Goal: Task Accomplishment & Management: Manage account settings

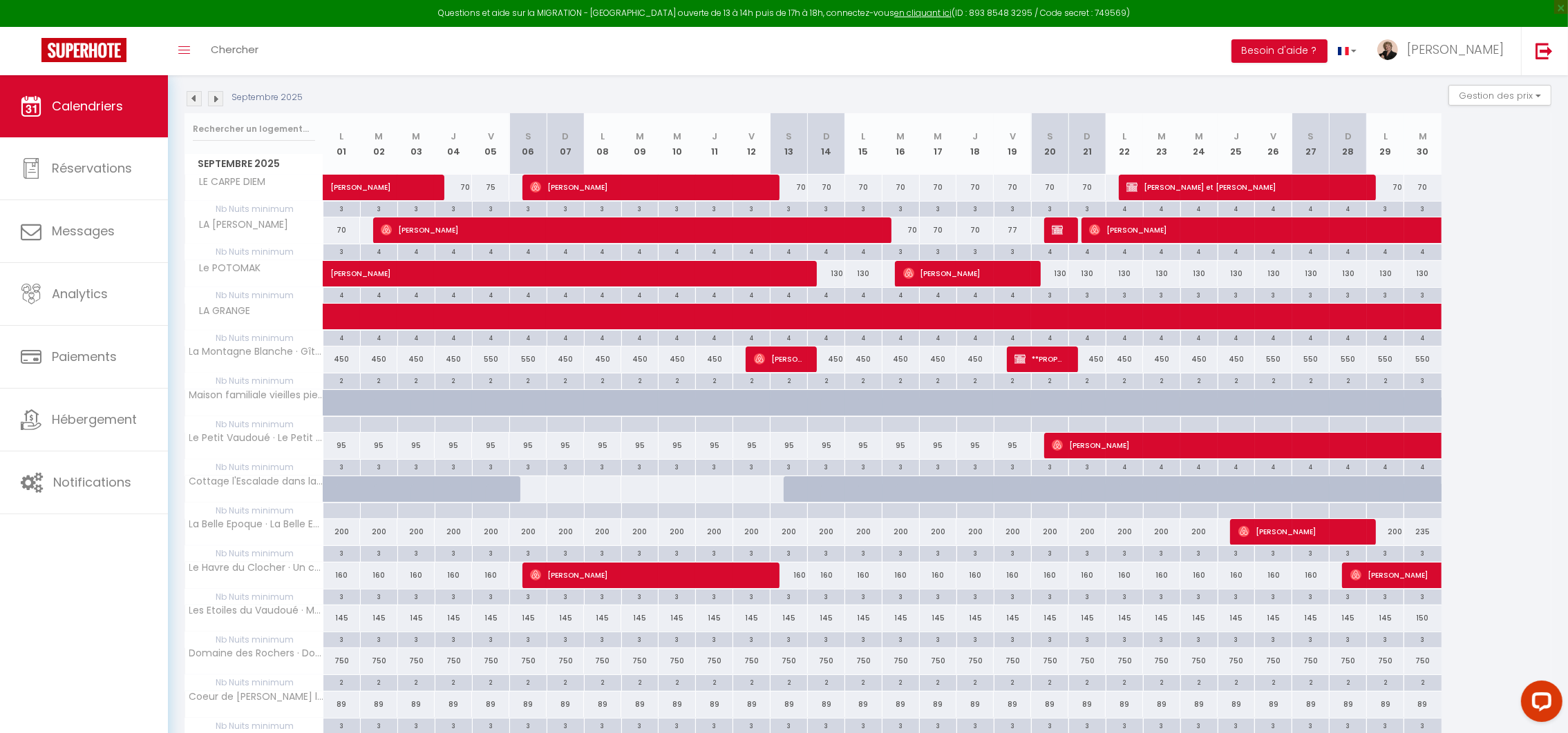
scroll to position [200, 0]
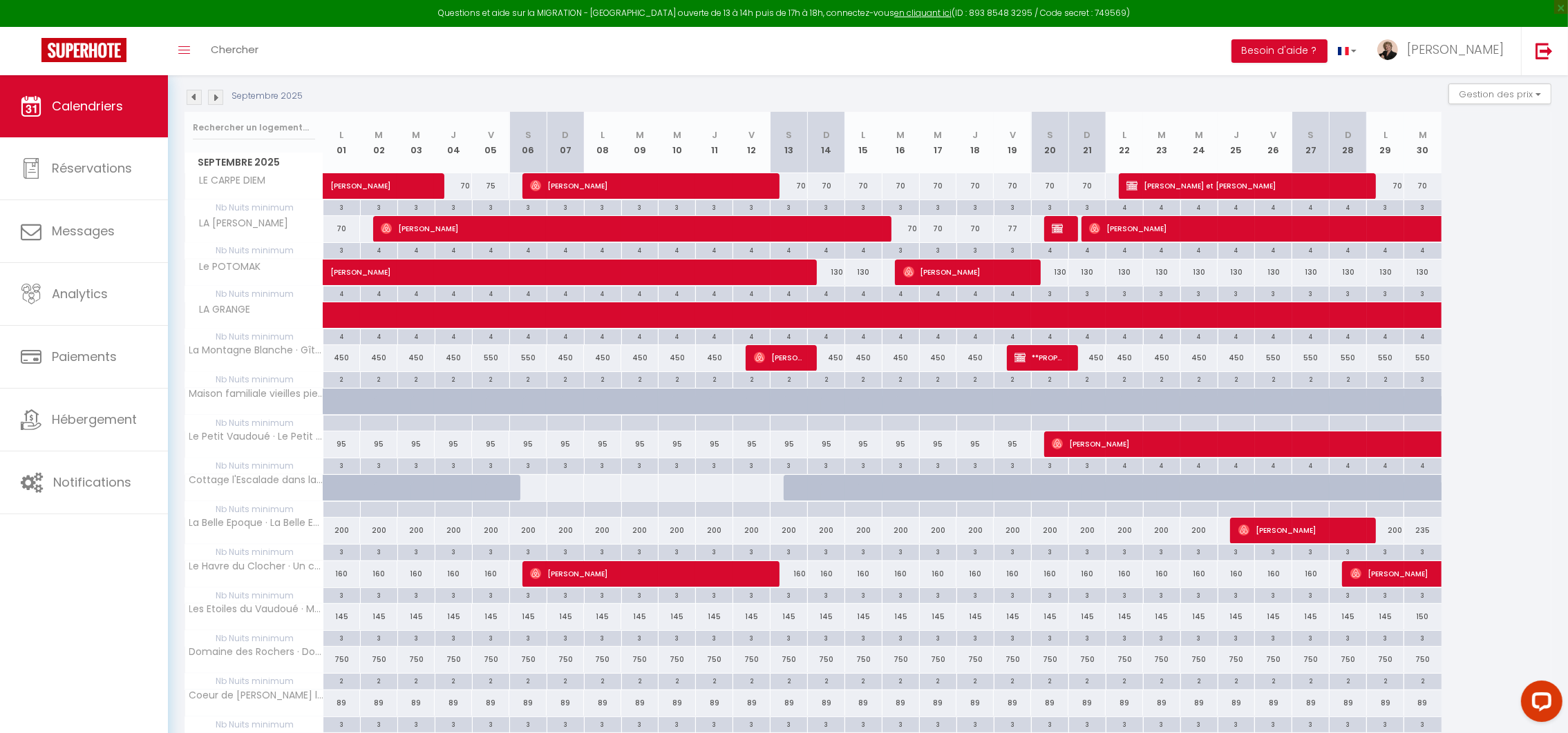
click at [188, 90] on img at bounding box center [194, 97] width 15 height 15
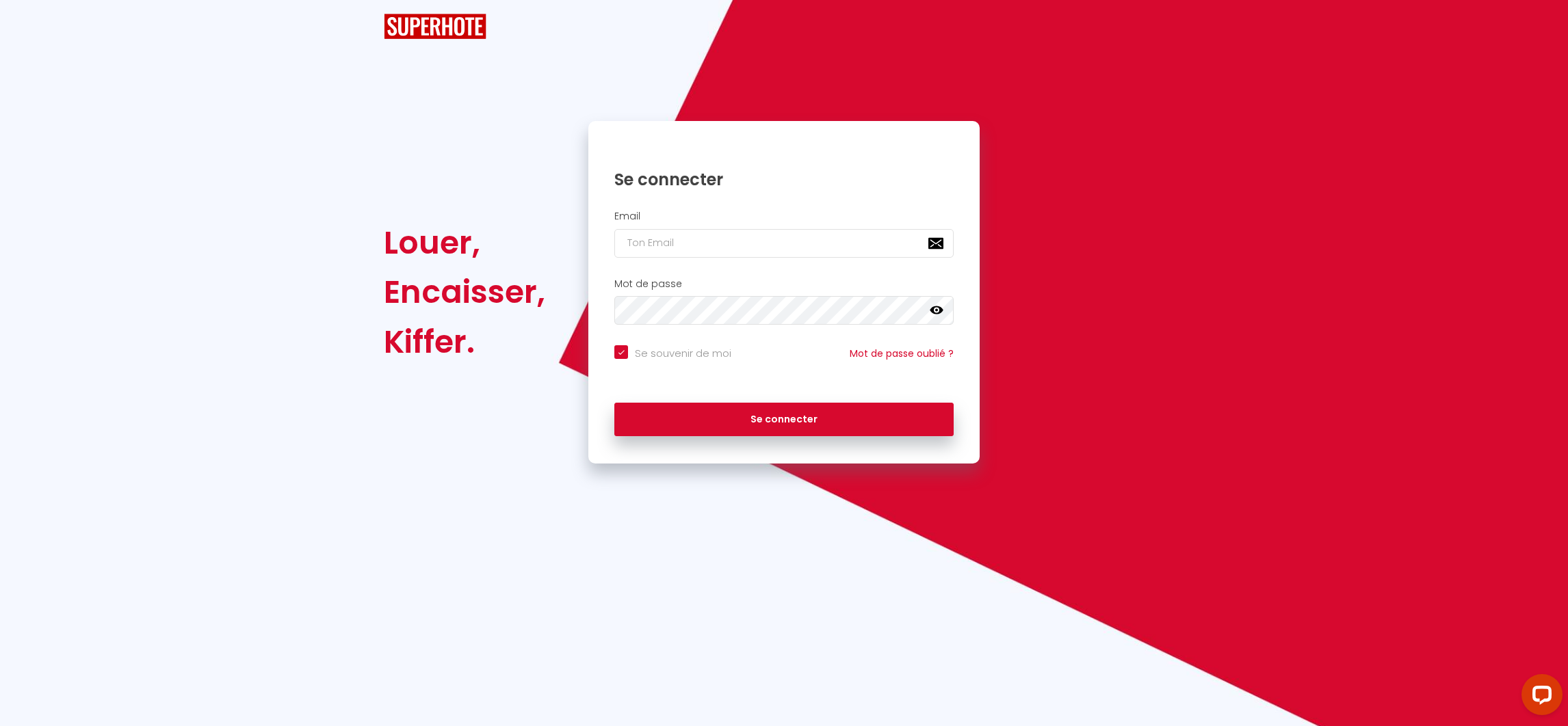
checkbox input "true"
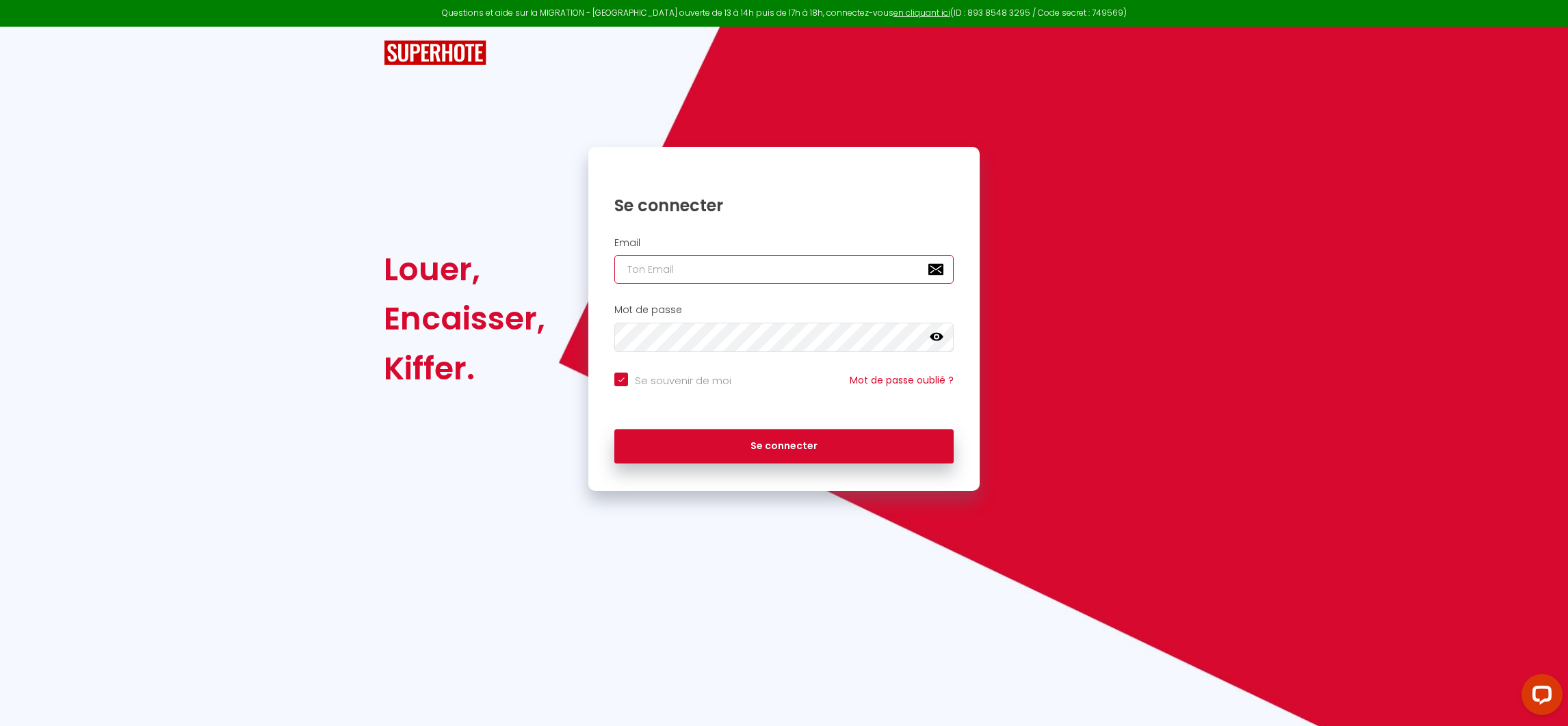
type input "[EMAIL_ADDRESS][DOMAIN_NAME]"
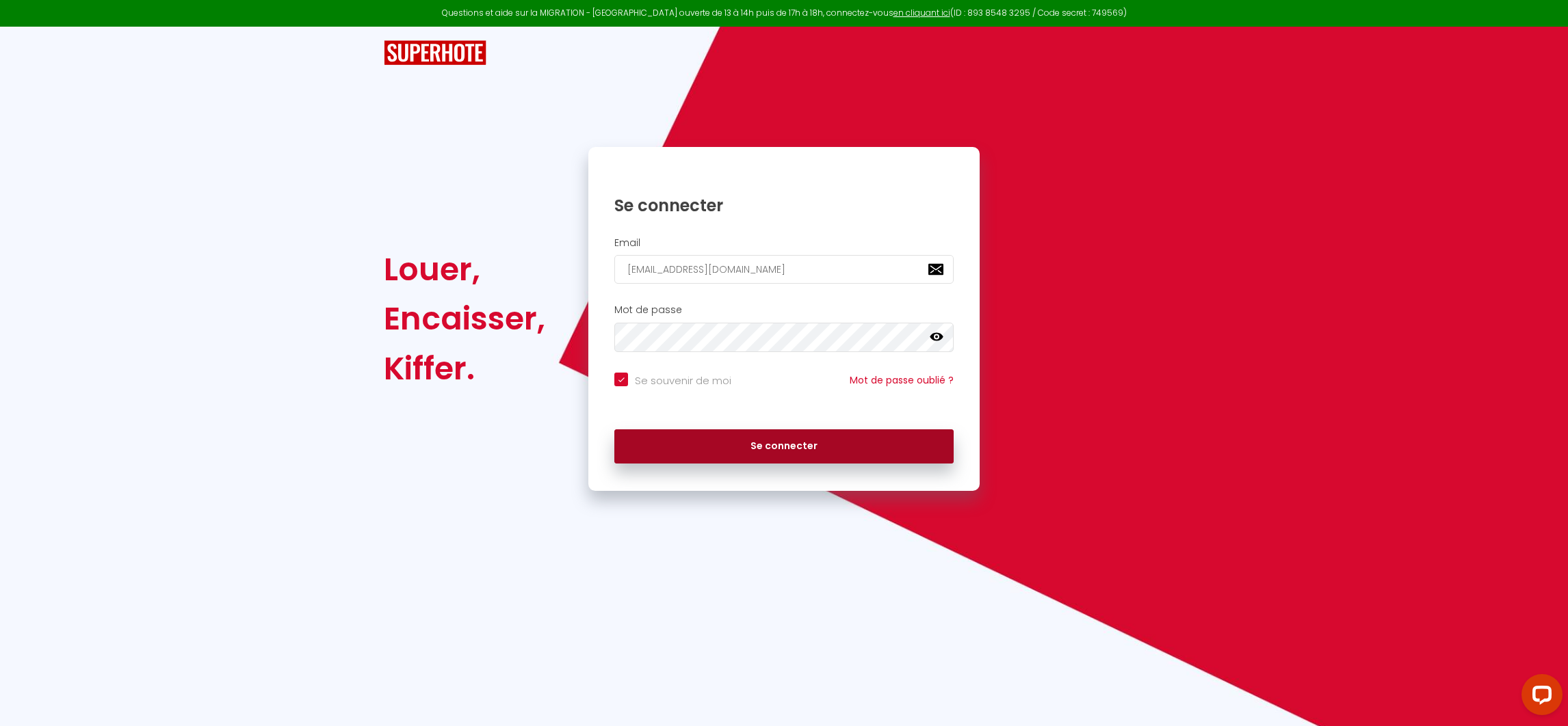
click at [794, 440] on button "Se connecter" at bounding box center [784, 446] width 339 height 34
checkbox input "true"
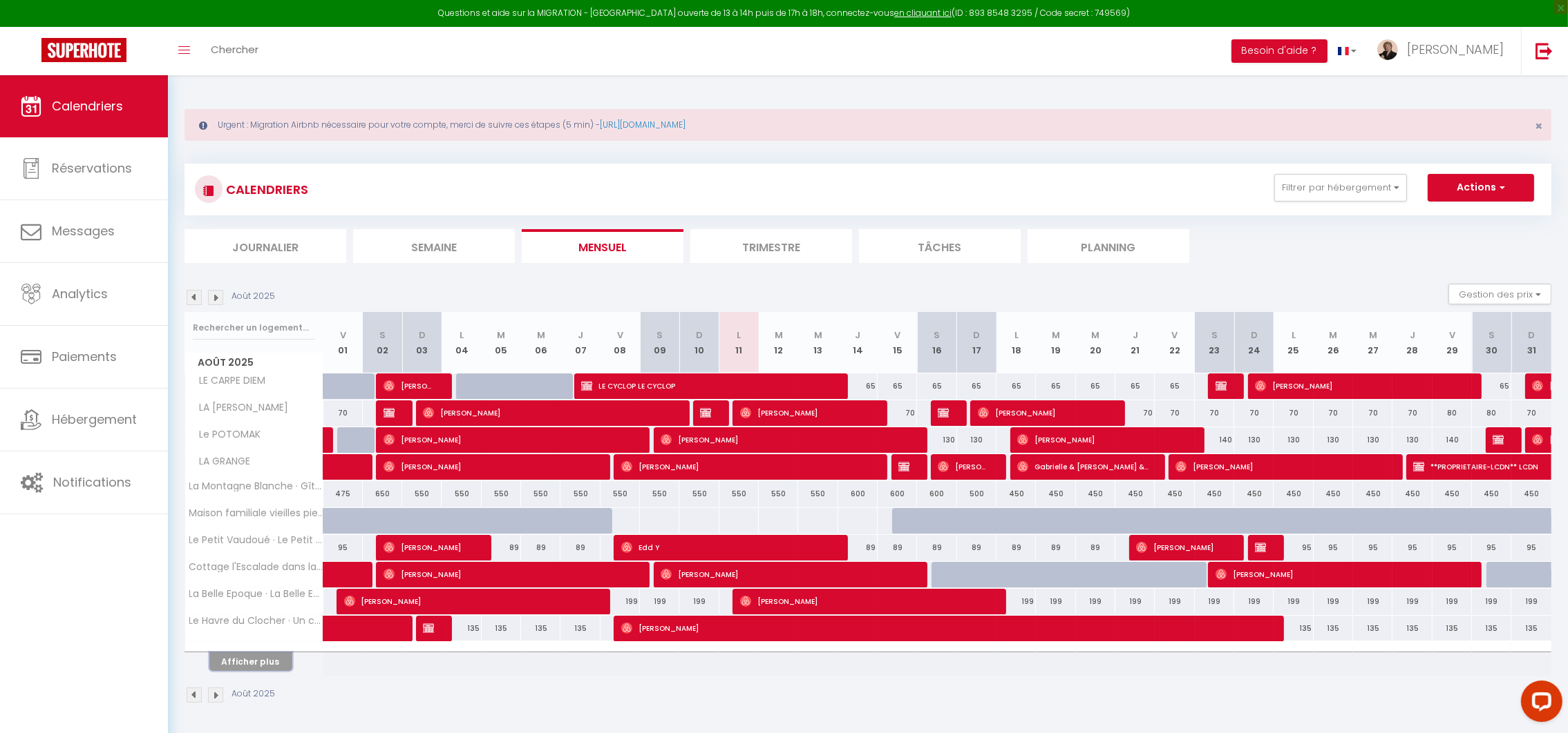
click at [245, 661] on button "Afficher plus" at bounding box center [251, 661] width 83 height 19
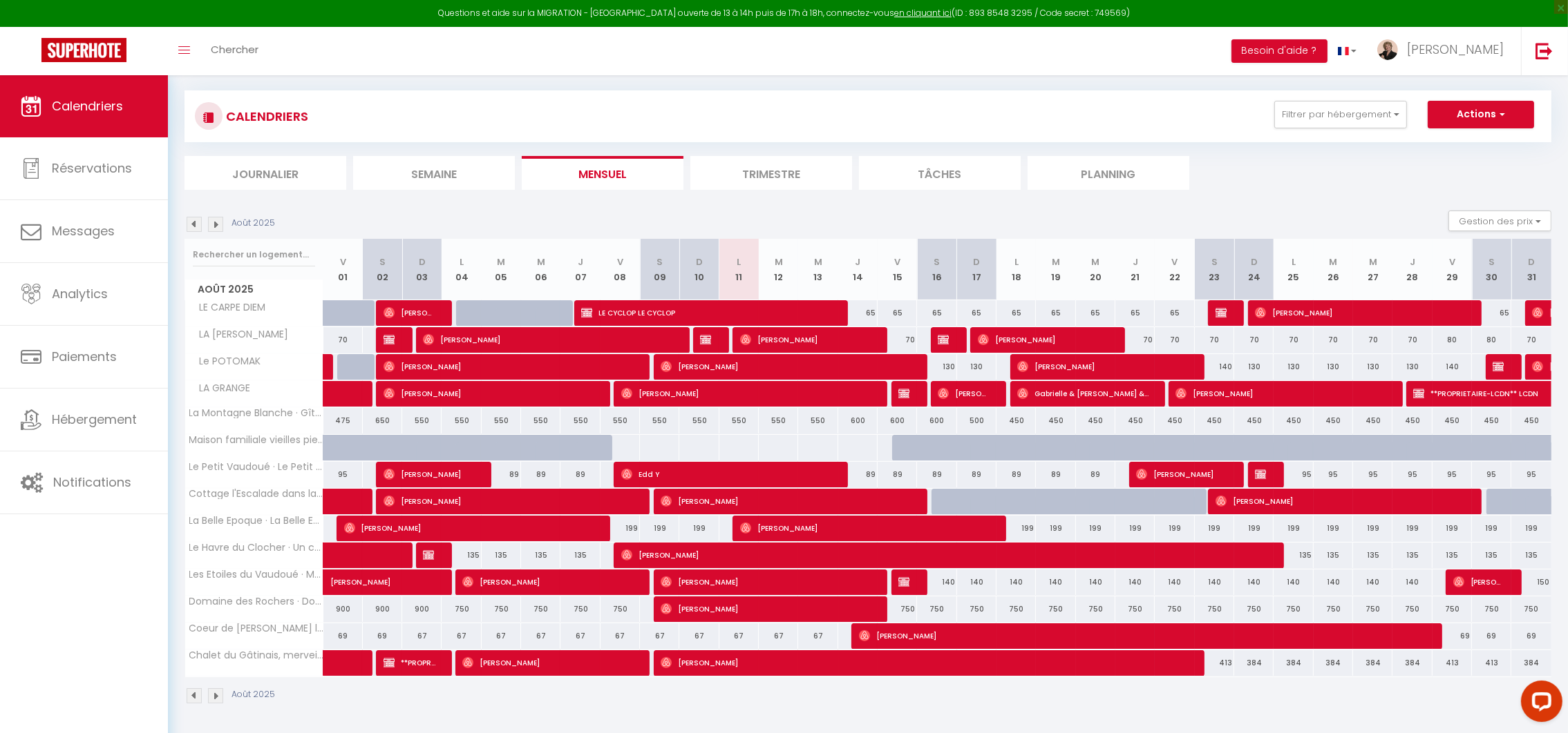
scroll to position [76, 0]
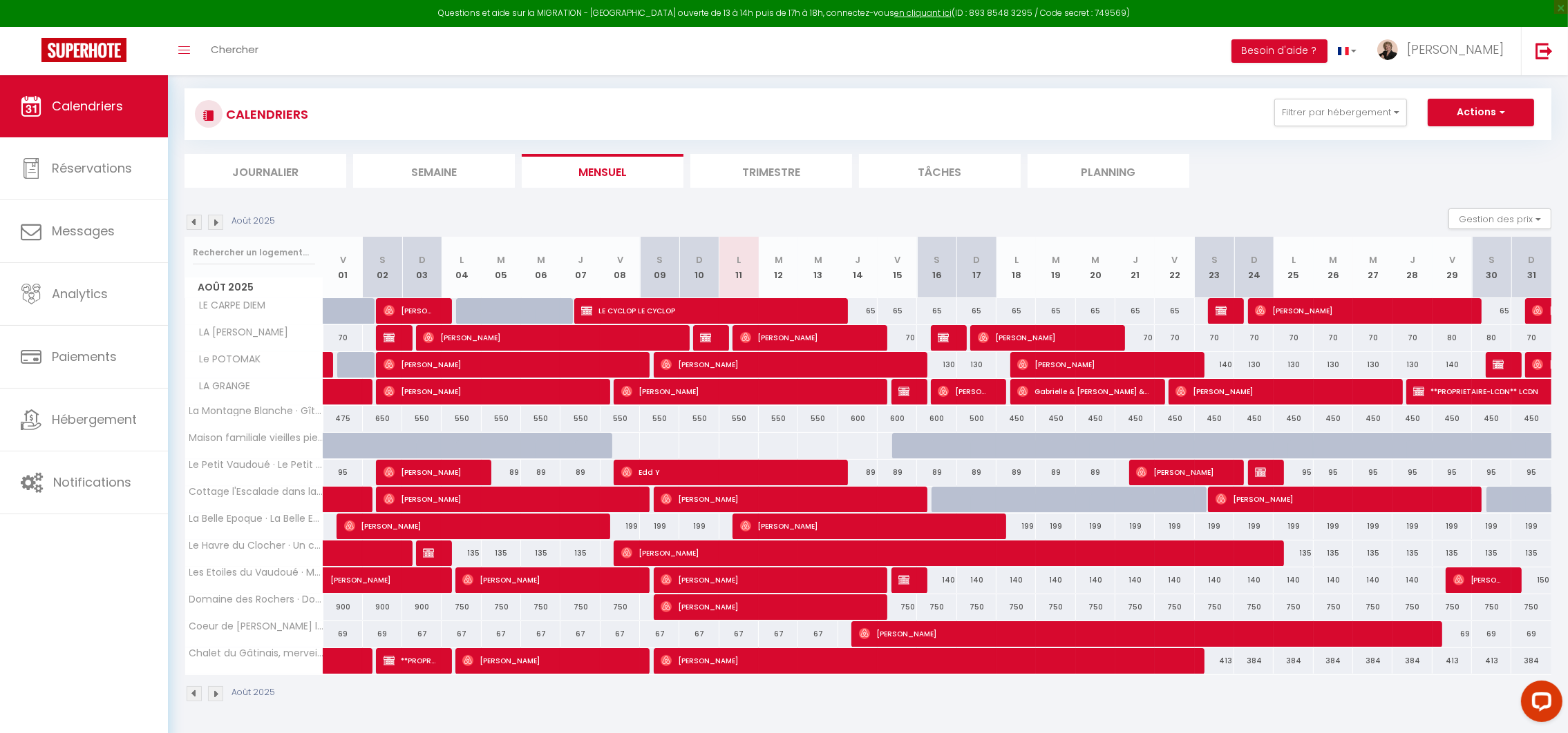
click at [218, 226] on img at bounding box center [215, 222] width 15 height 15
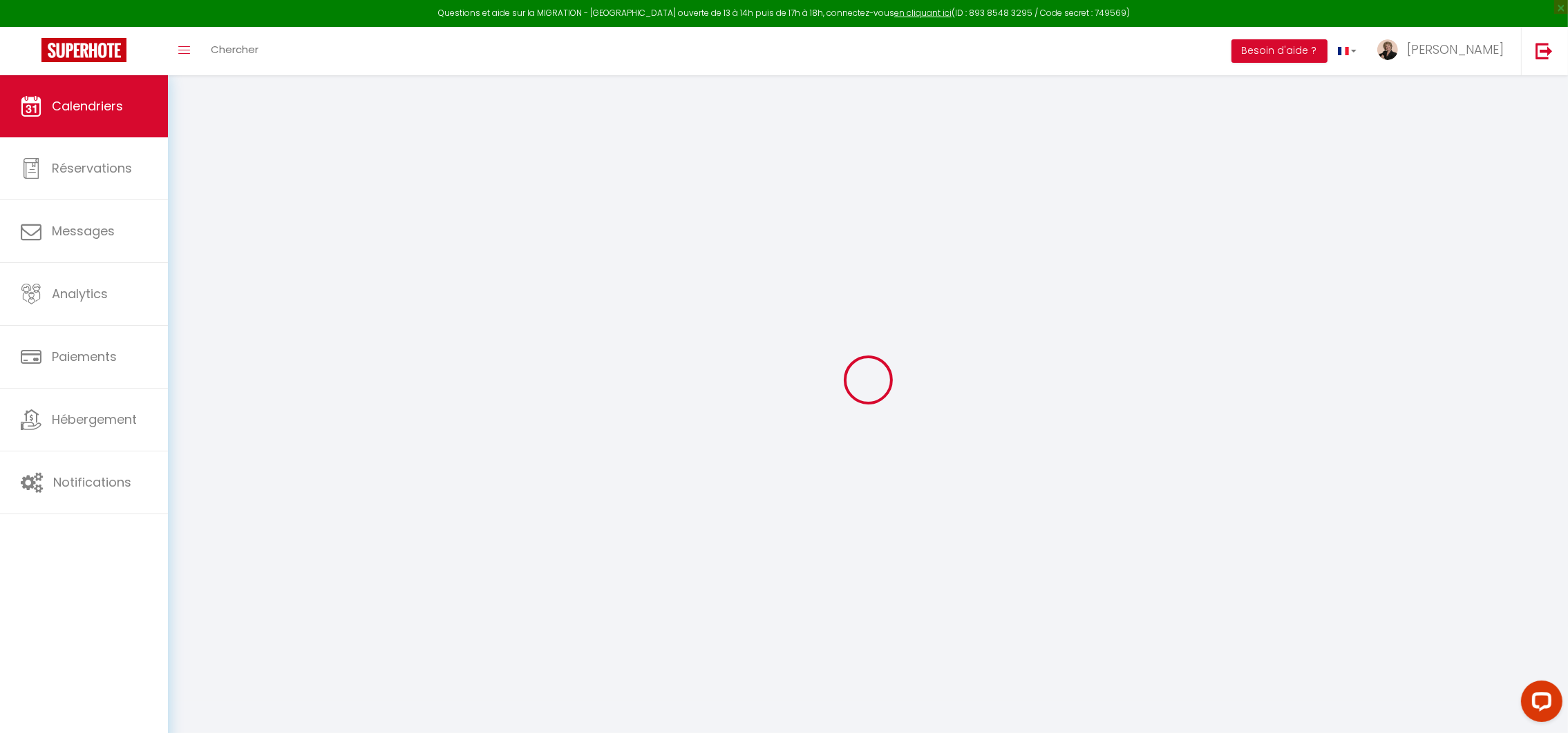
scroll to position [75, 0]
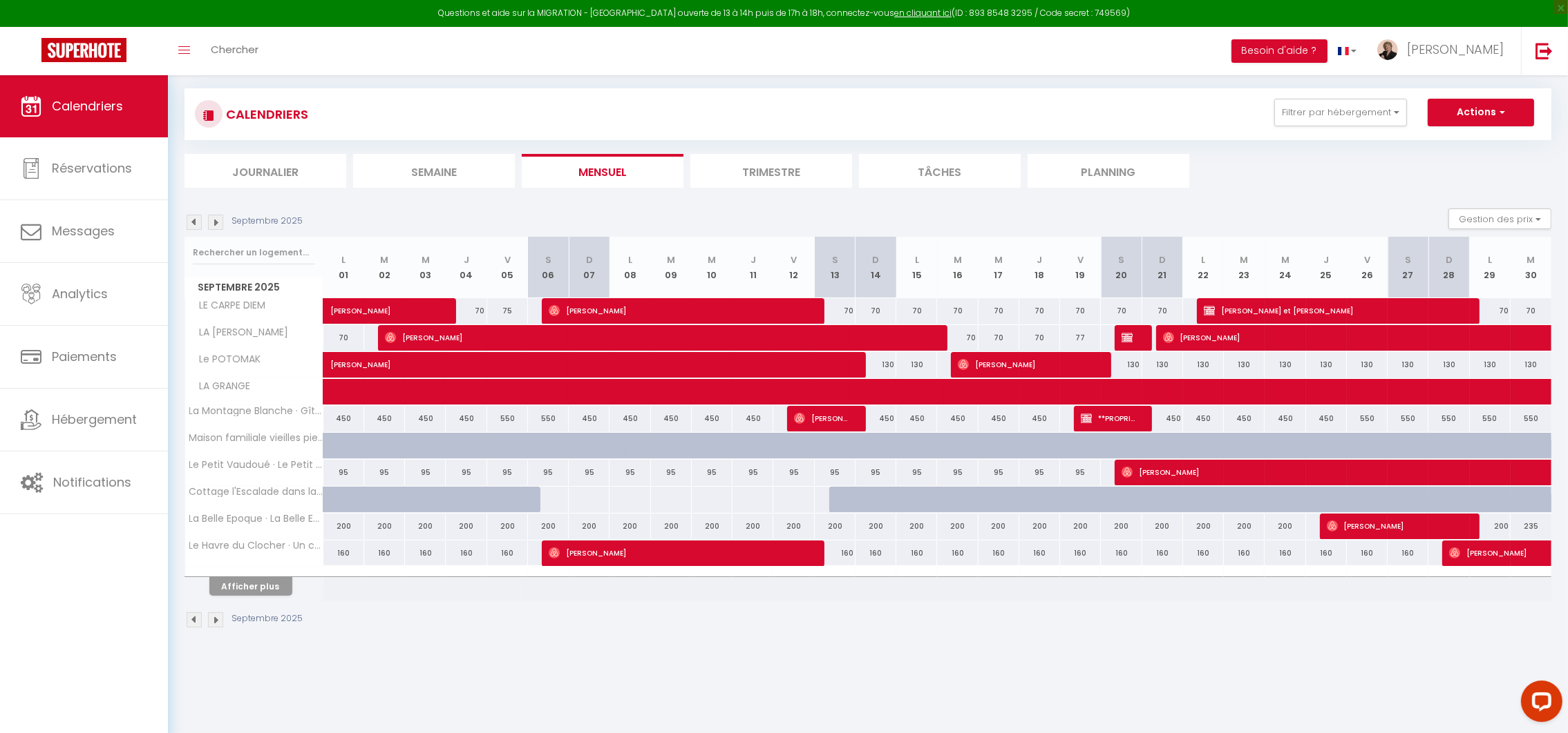
click at [218, 226] on img at bounding box center [215, 222] width 15 height 15
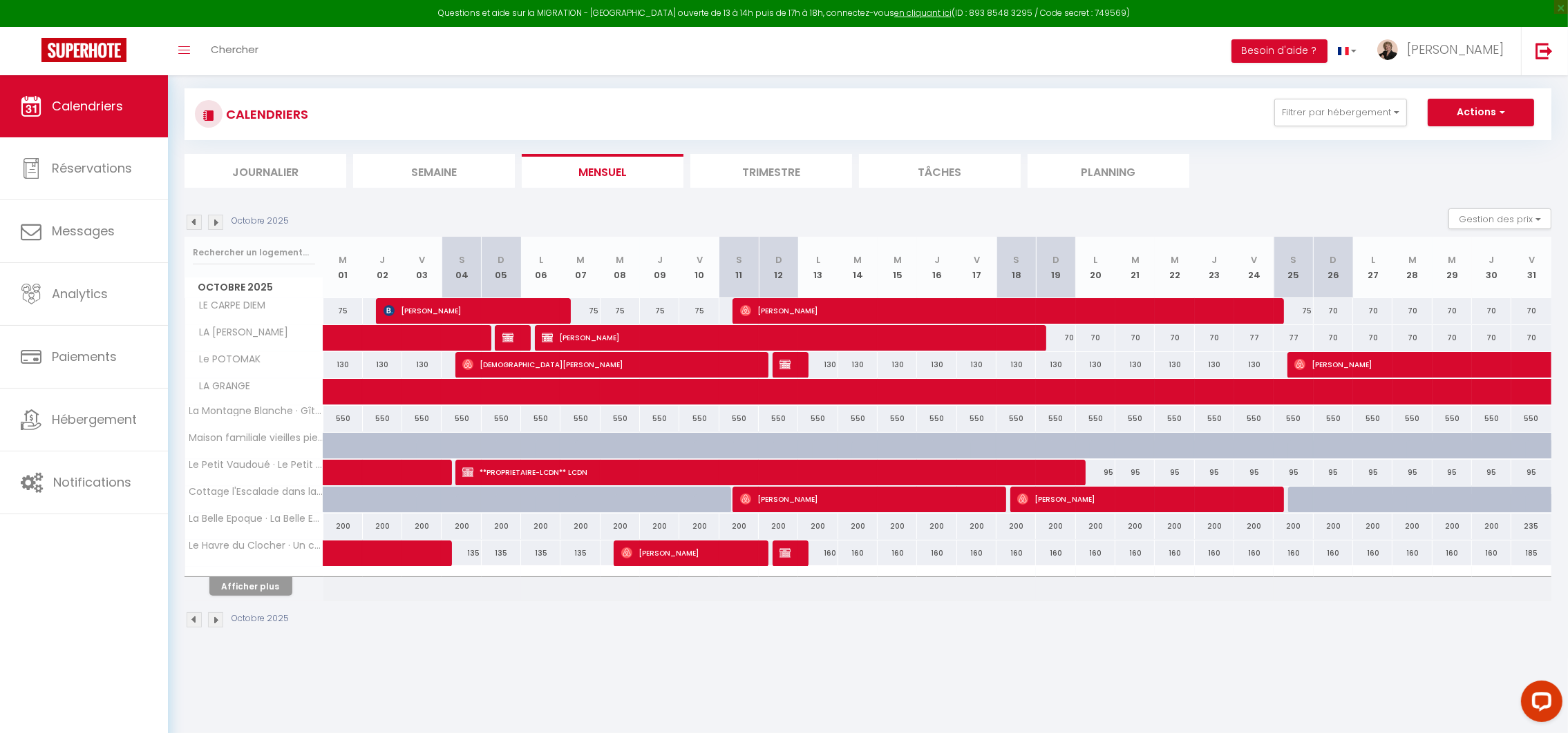
click at [218, 226] on img at bounding box center [215, 222] width 15 height 15
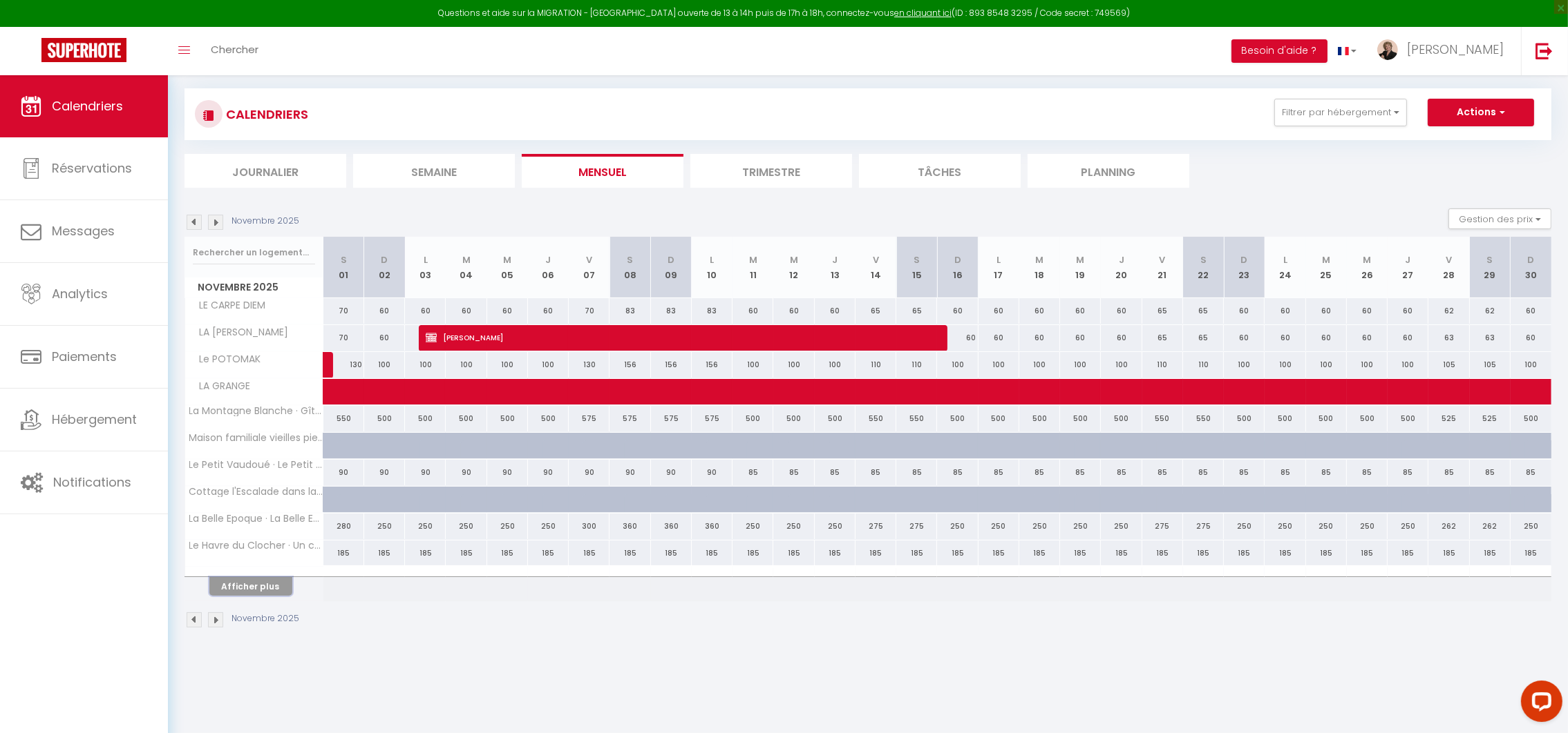
click at [254, 582] on button "Afficher plus" at bounding box center [251, 586] width 83 height 19
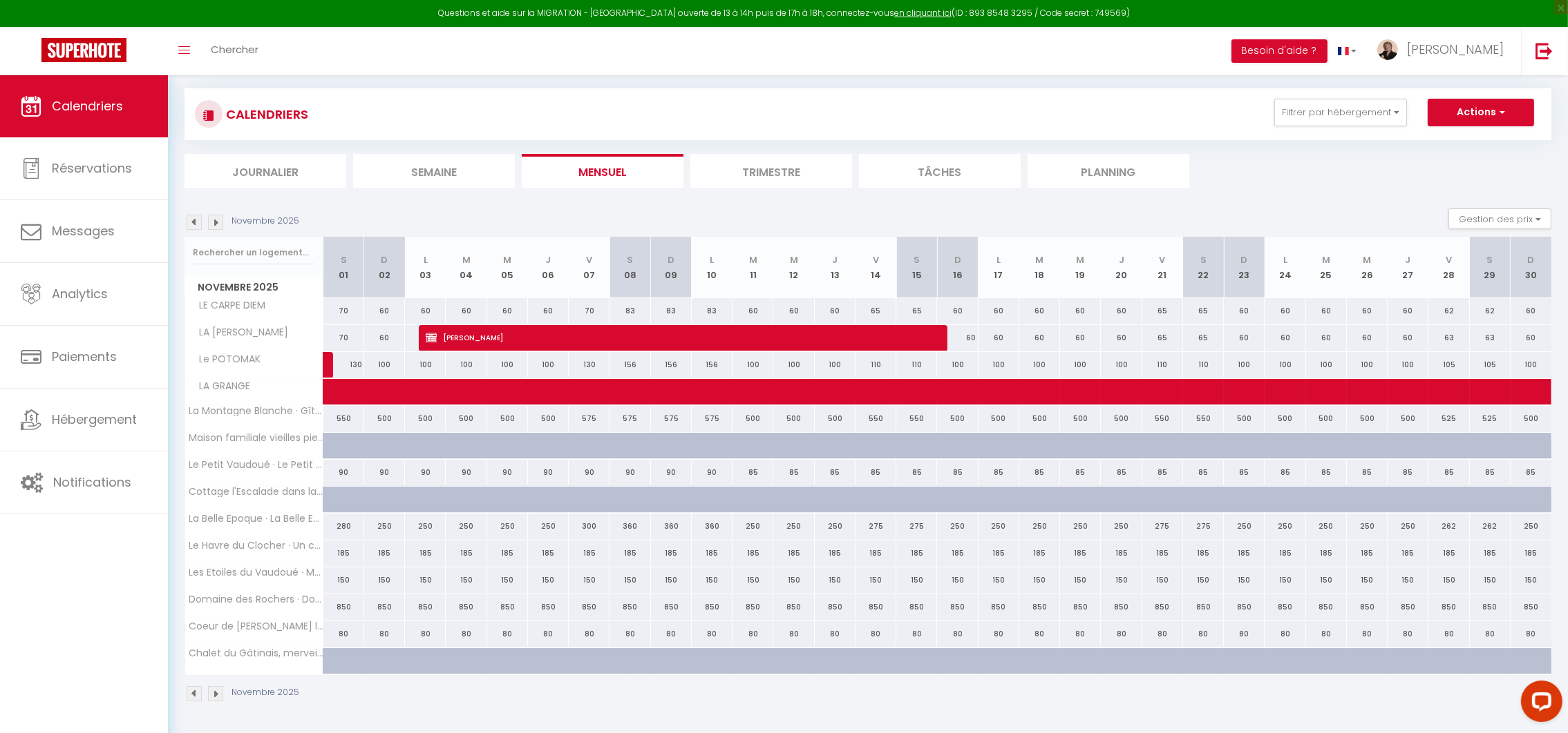
click at [192, 222] on img at bounding box center [194, 222] width 15 height 15
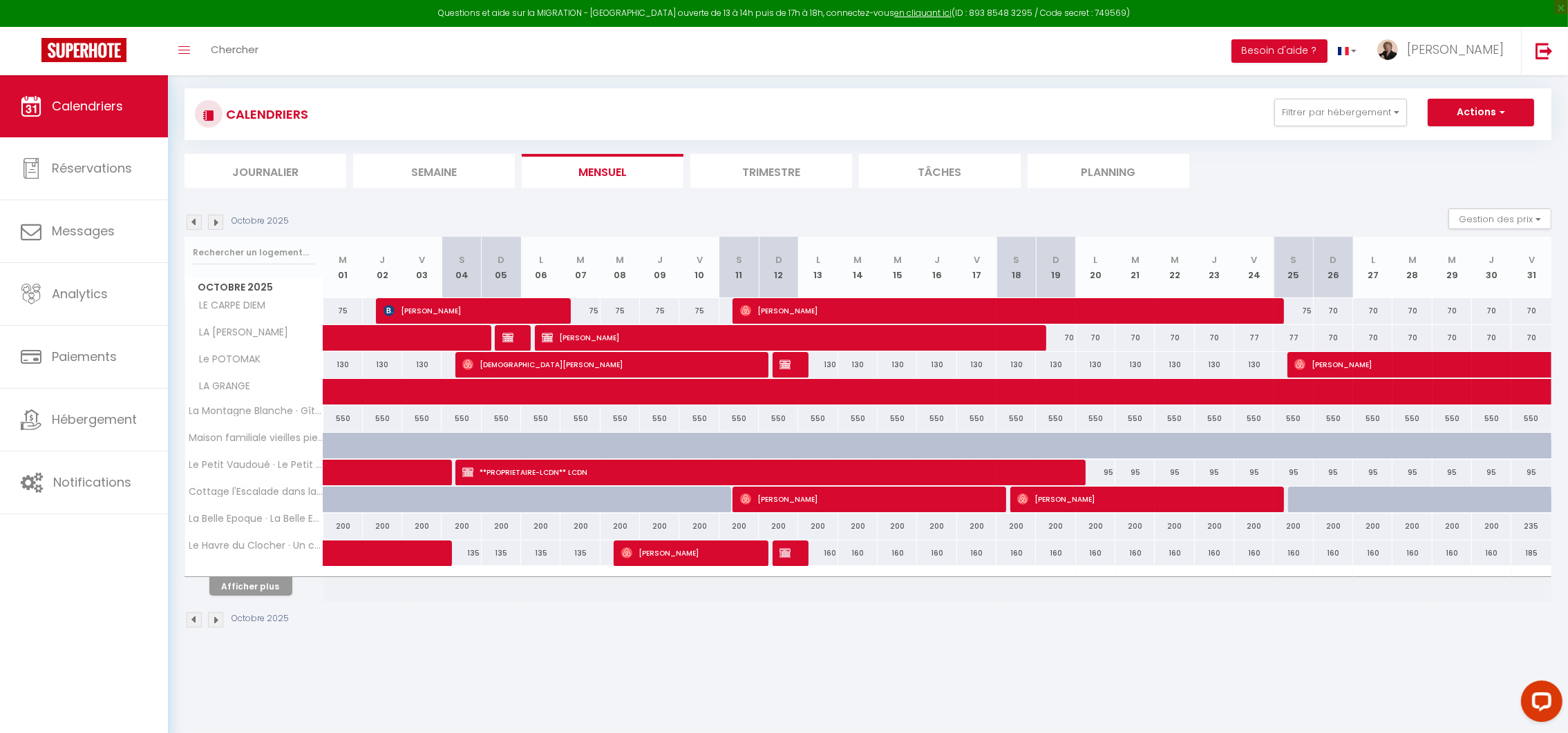
click at [193, 220] on img at bounding box center [194, 222] width 15 height 15
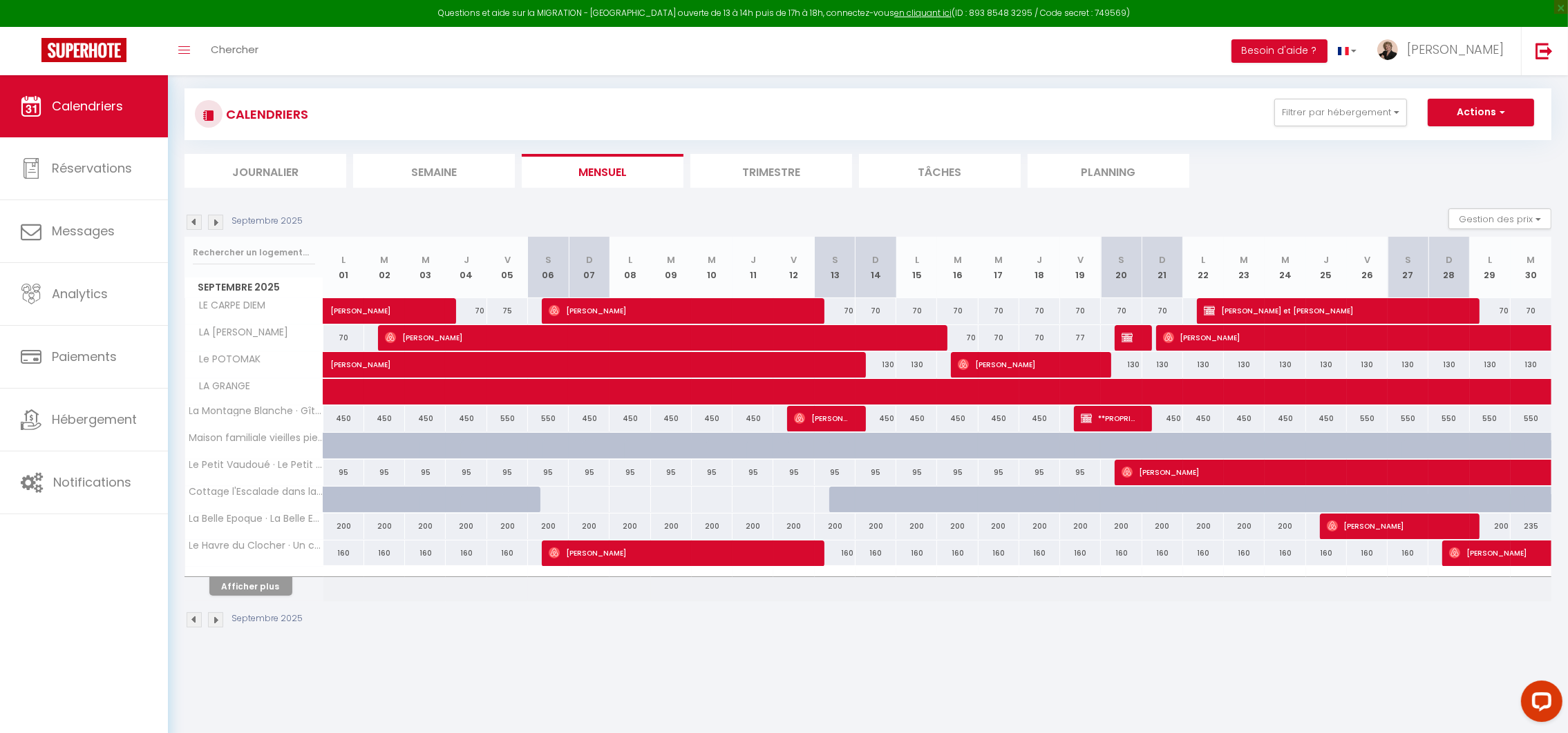
click at [192, 223] on img at bounding box center [194, 222] width 15 height 15
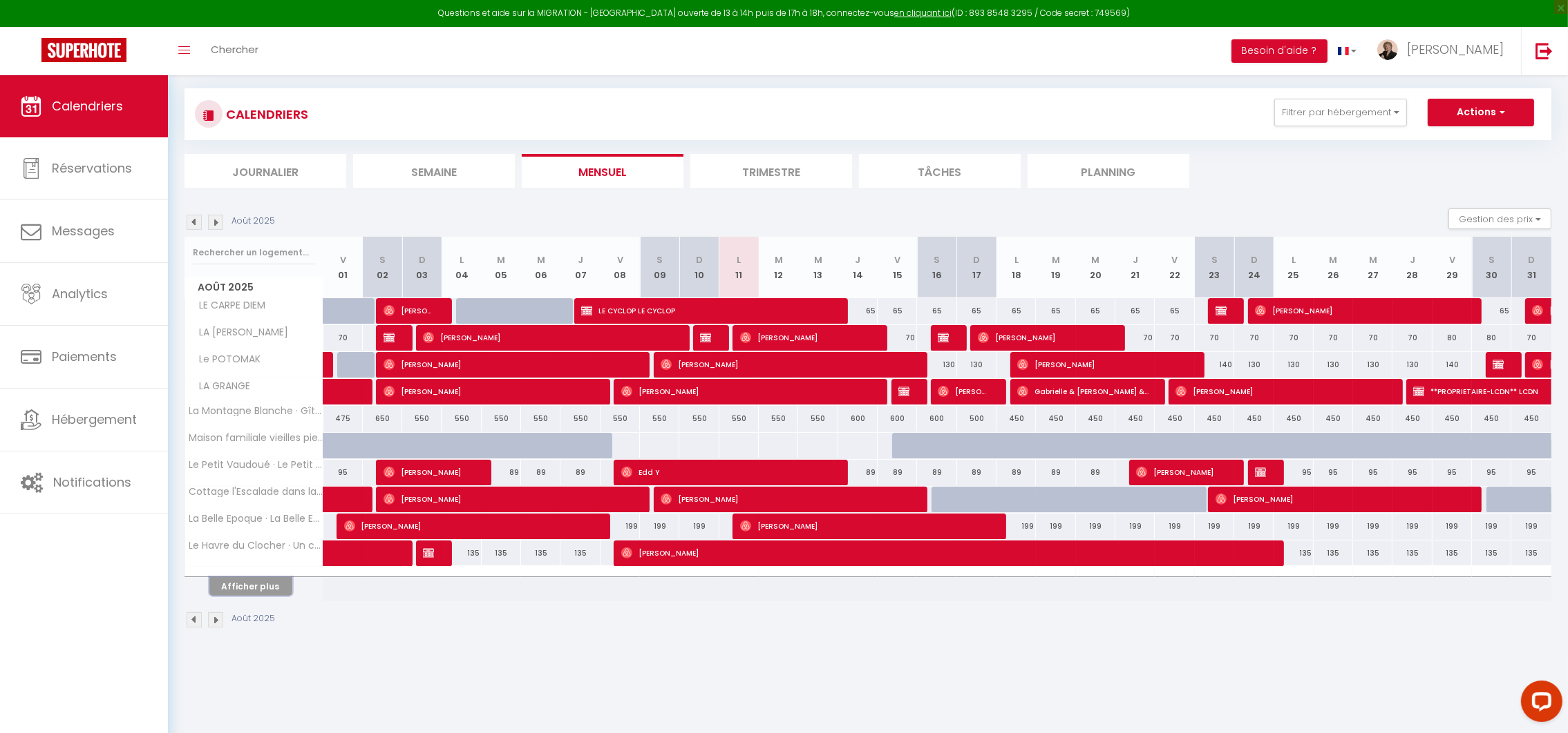
drag, startPoint x: 271, startPoint y: 586, endPoint x: 311, endPoint y: 582, distance: 40.2
click at [271, 586] on button "Afficher plus" at bounding box center [251, 586] width 83 height 19
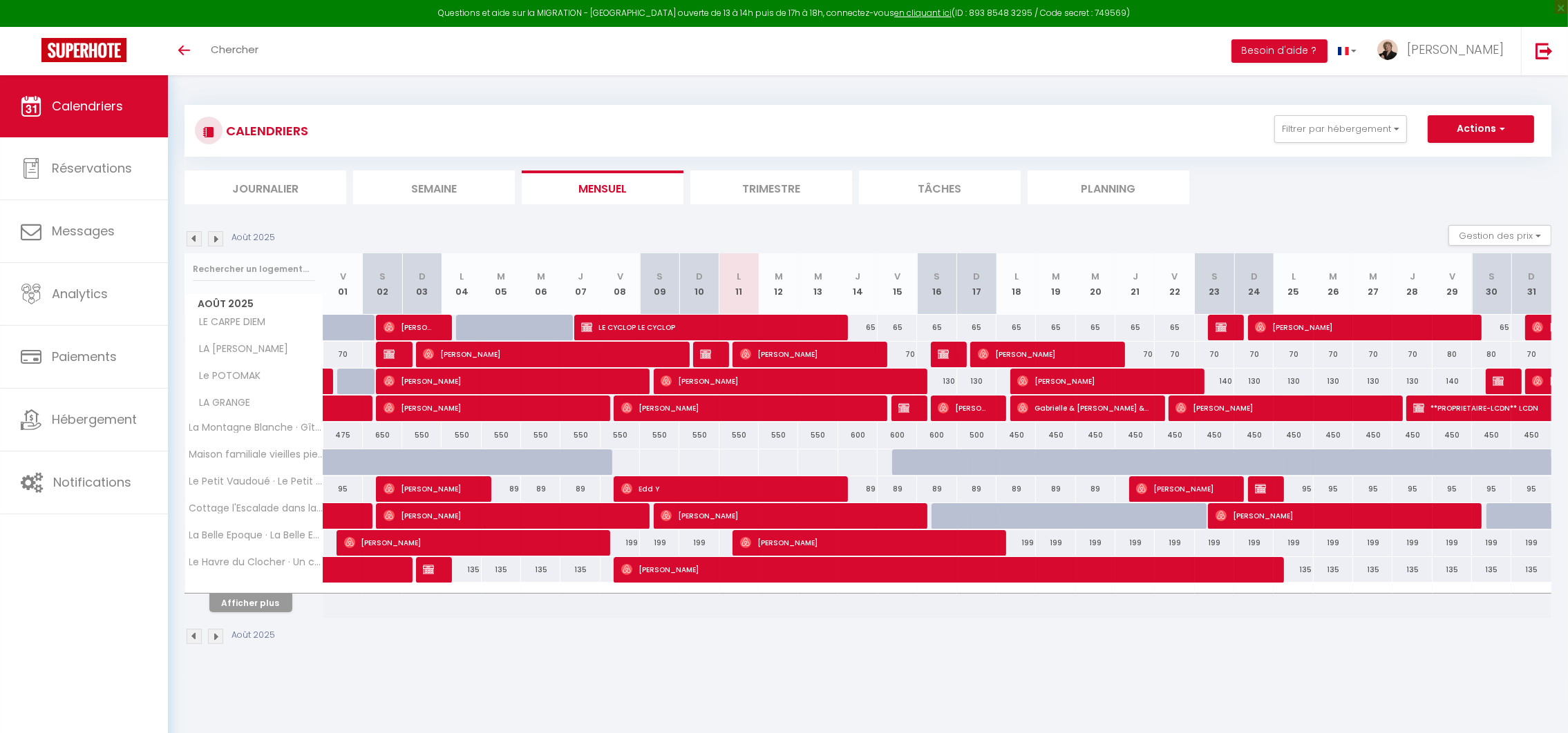
click at [433, 192] on li "Semaine" at bounding box center [434, 187] width 161 height 34
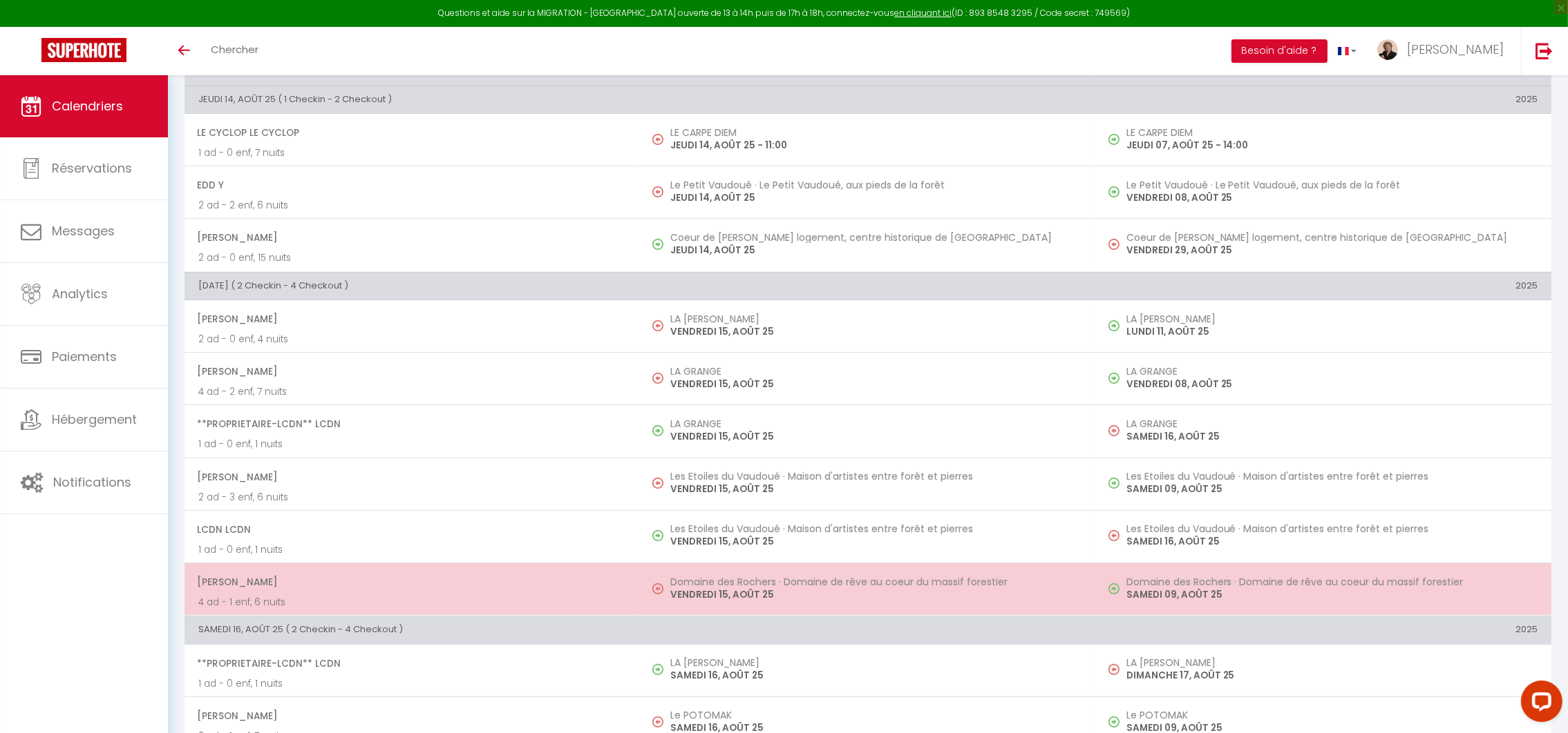
scroll to position [379, 0]
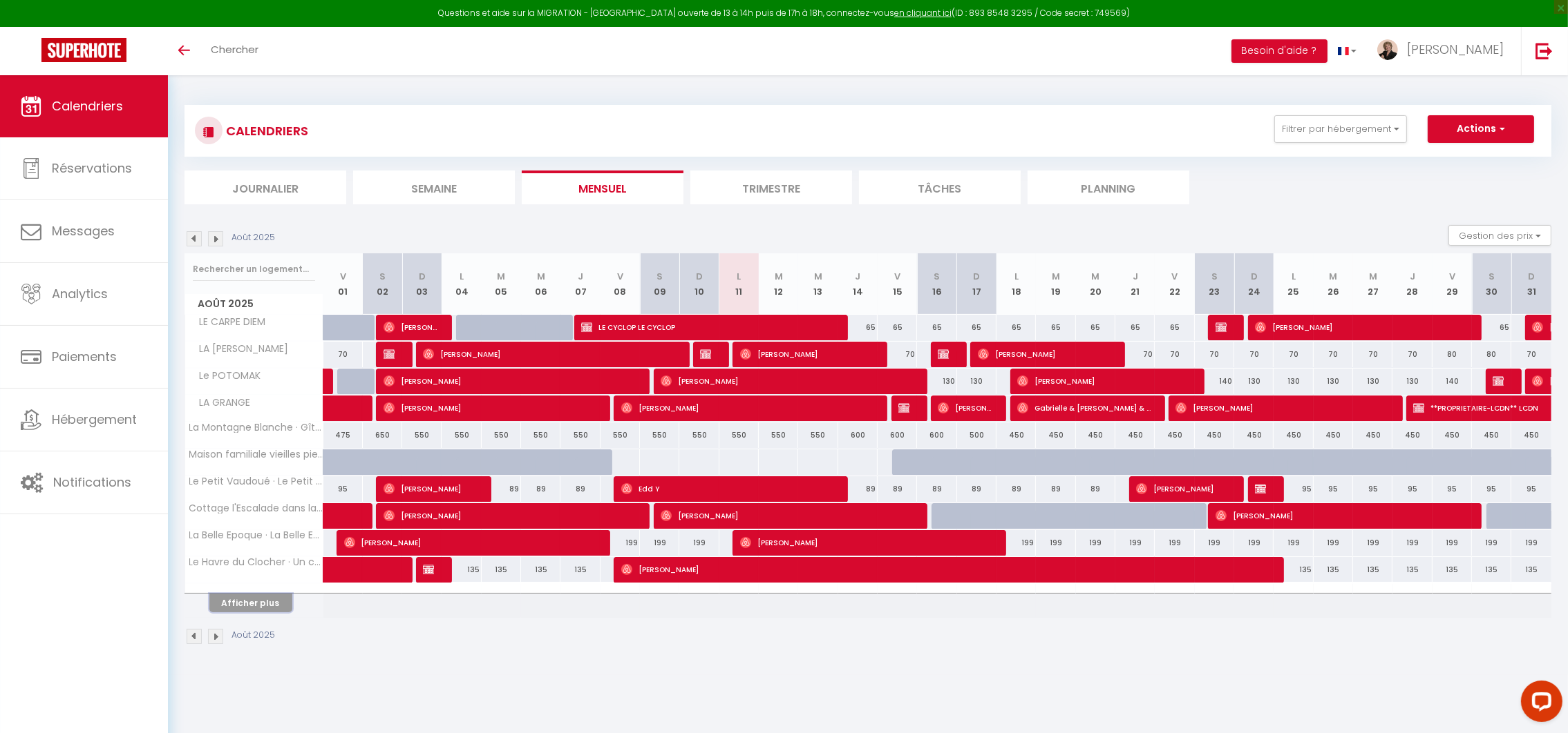
click at [269, 604] on button "Afficher plus" at bounding box center [251, 603] width 83 height 19
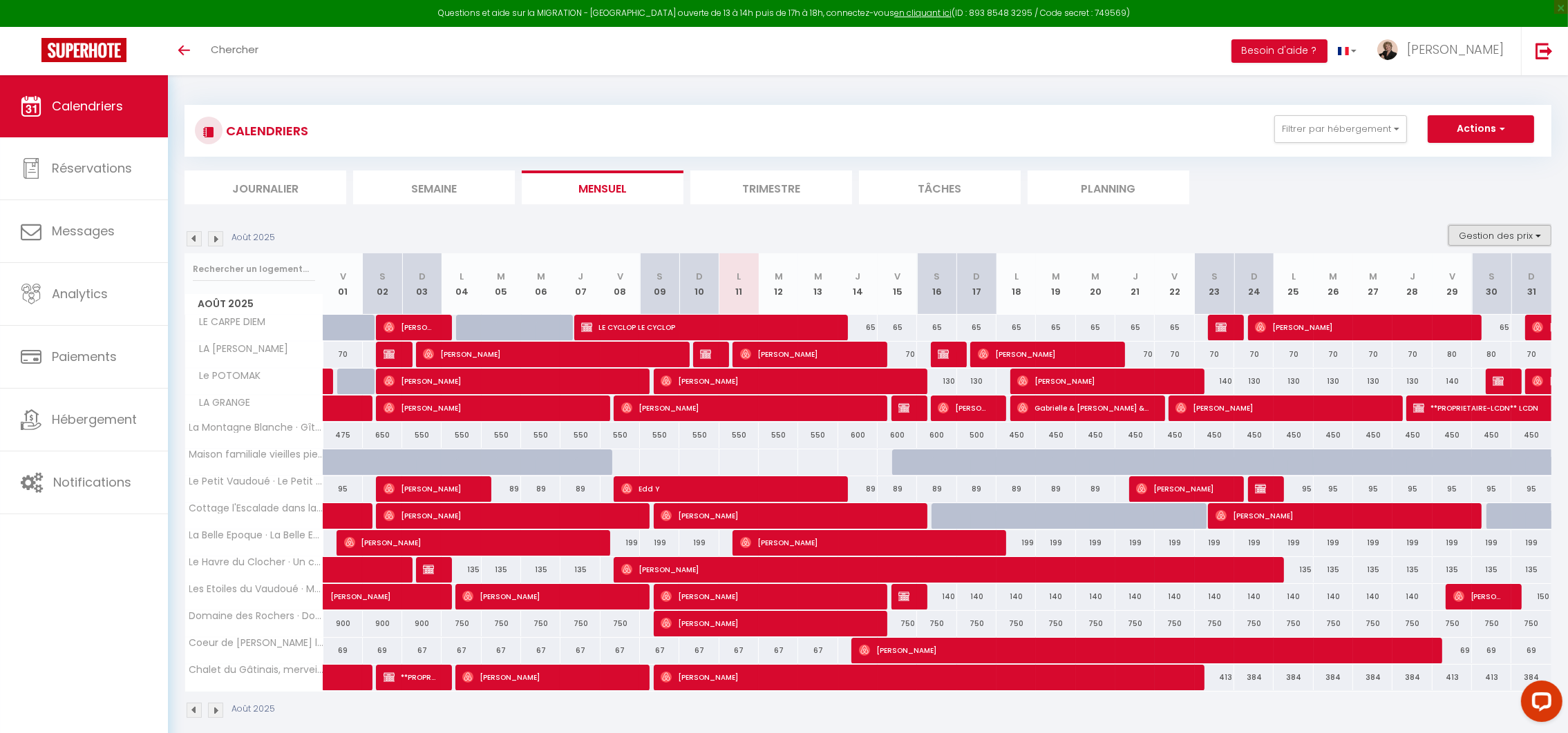
click at [1512, 233] on button "Gestion des prix" at bounding box center [1500, 235] width 103 height 20
click at [1469, 277] on input "Nb Nuits minimum" at bounding box center [1488, 278] width 125 height 14
checkbox input "true"
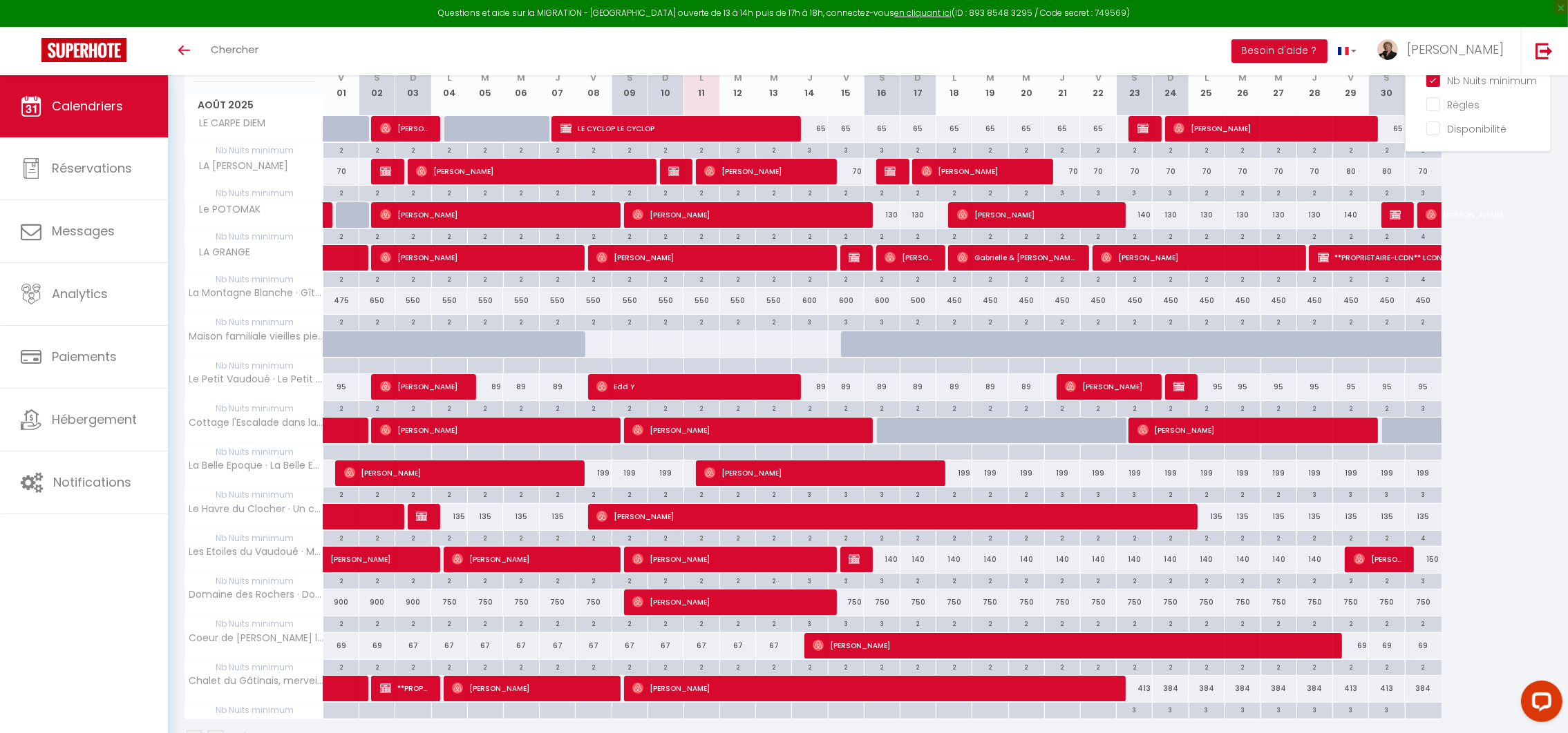
scroll to position [207, 0]
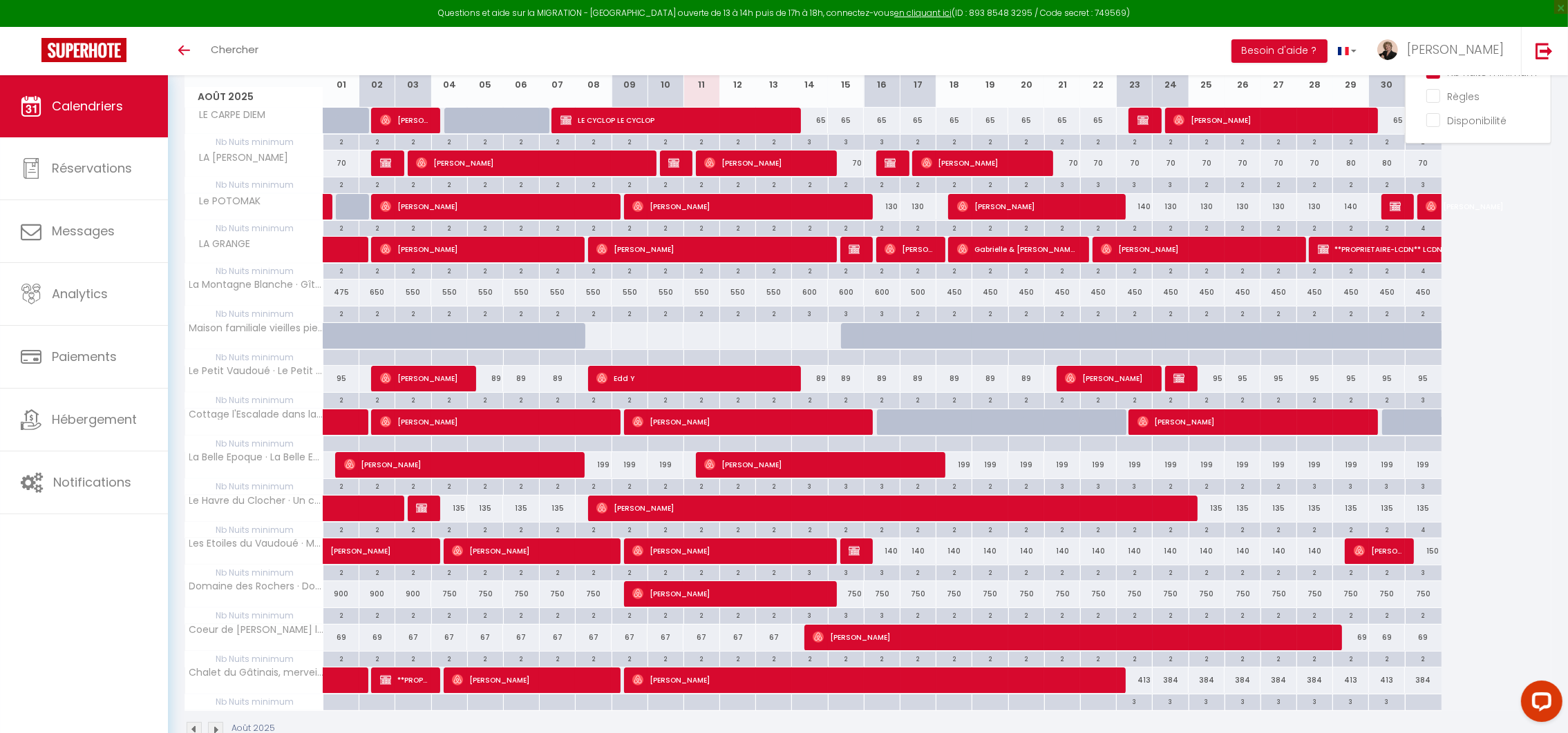
click at [842, 403] on div "2" at bounding box center [845, 399] width 35 height 13
type input "2"
type input "Ven 15 Août 2025"
type input "Sam 16 Août 2025"
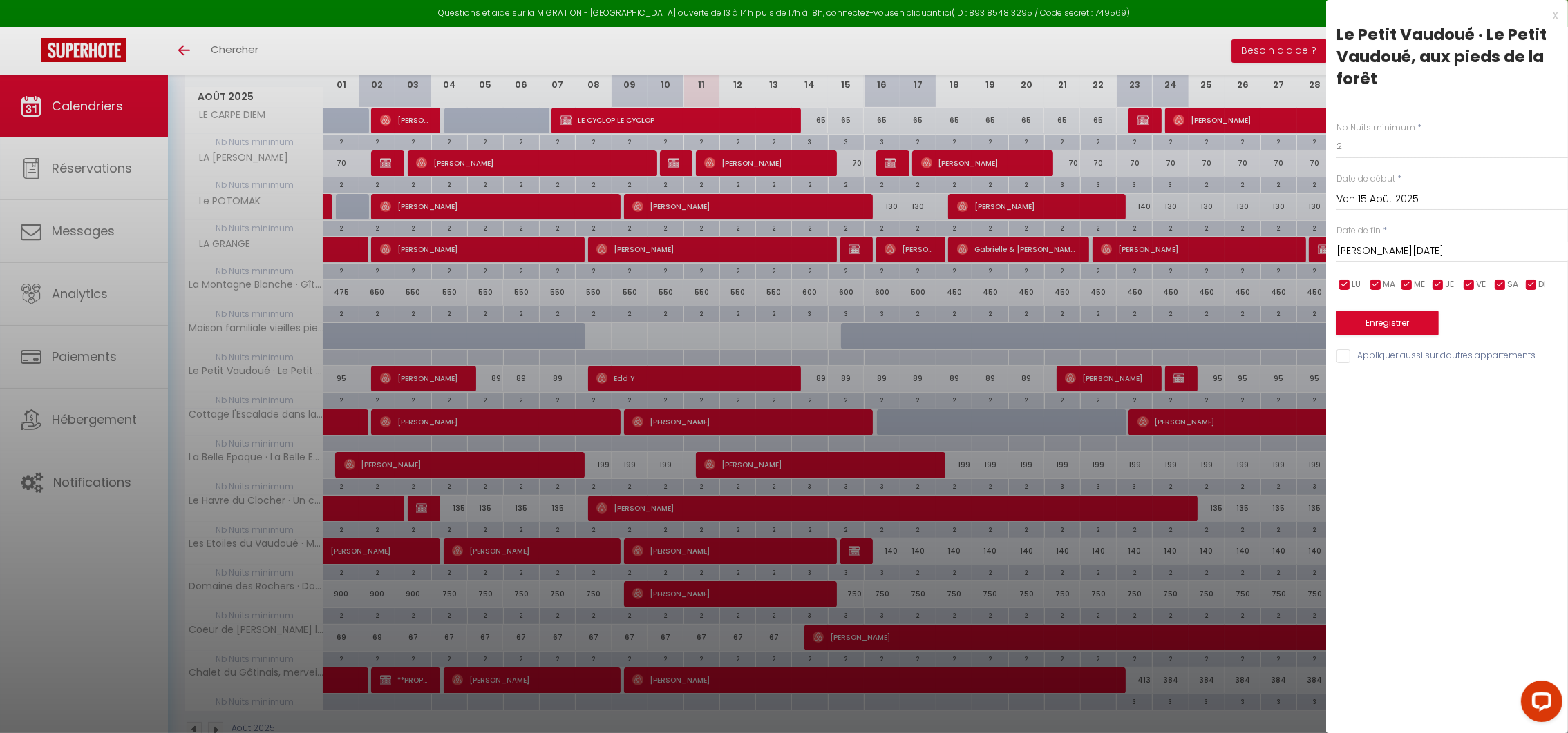
click at [1432, 428] on div "x Le Petit Vaudoué · Le Petit Vaudoué, aux pieds de la forêt Nb Nuits minimum *…" at bounding box center [1447, 366] width 242 height 733
click at [1550, 15] on div "x" at bounding box center [1442, 15] width 231 height 16
type input "undefined aN undefined NaN"
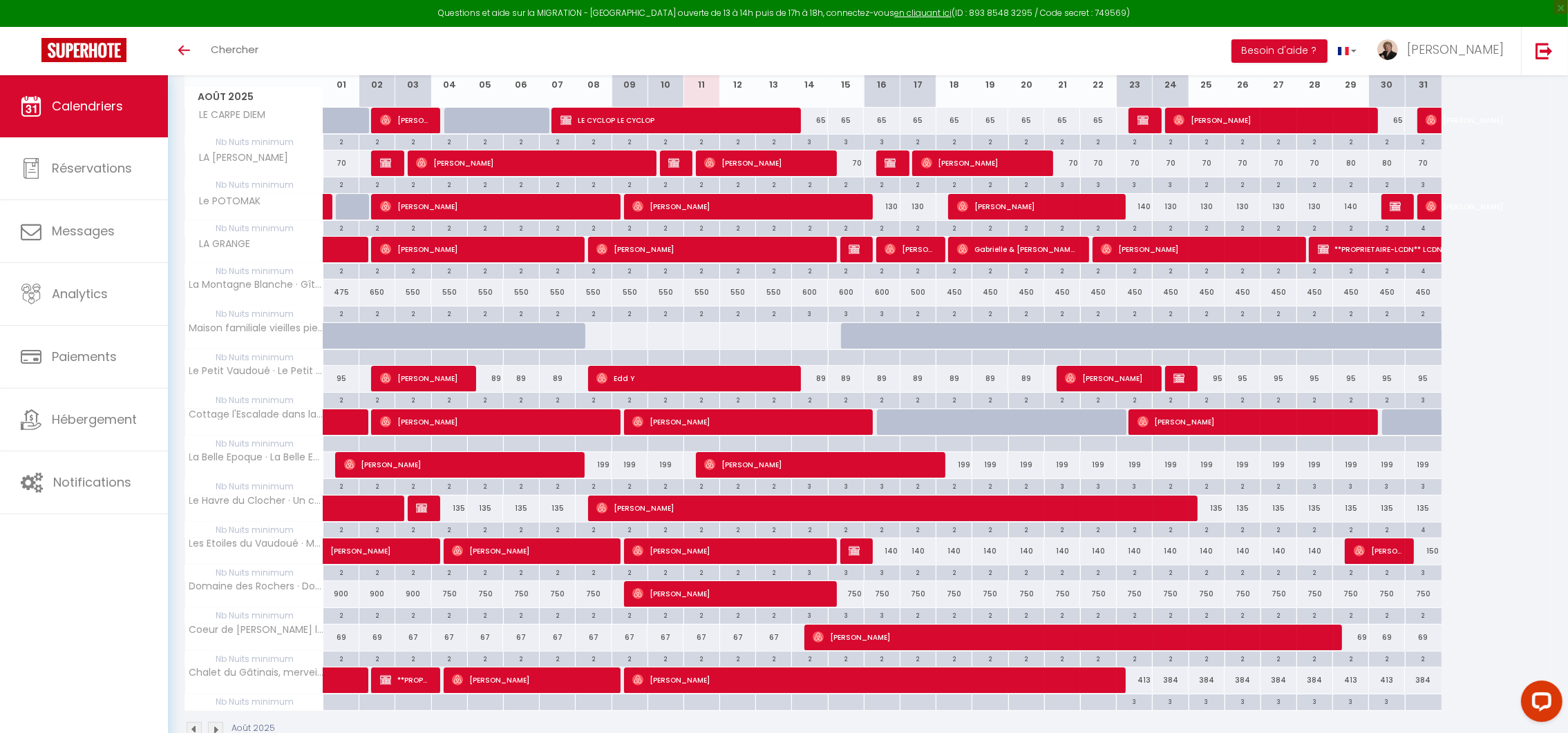
click at [815, 402] on div "2" at bounding box center [809, 399] width 35 height 13
type input "2"
type input "Jeu 14 Août 2025"
type input "Ven 15 Août 2025"
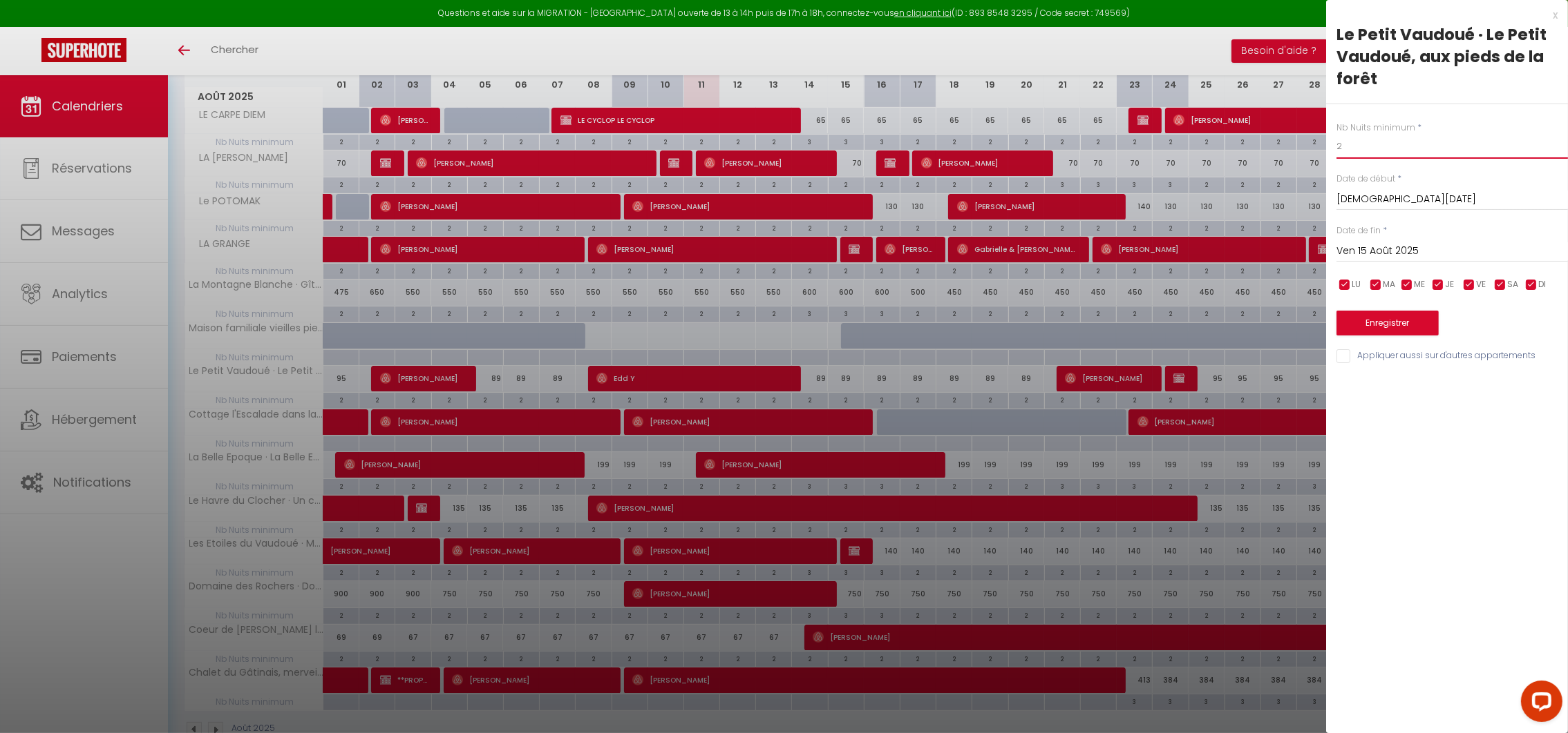
drag, startPoint x: 1365, startPoint y: 159, endPoint x: 1368, endPoint y: 147, distance: 12.4
click at [1367, 154] on input "2" at bounding box center [1452, 146] width 231 height 25
type input "3"
click at [1404, 251] on input "Ven 15 Août 2025" at bounding box center [1452, 252] width 231 height 18
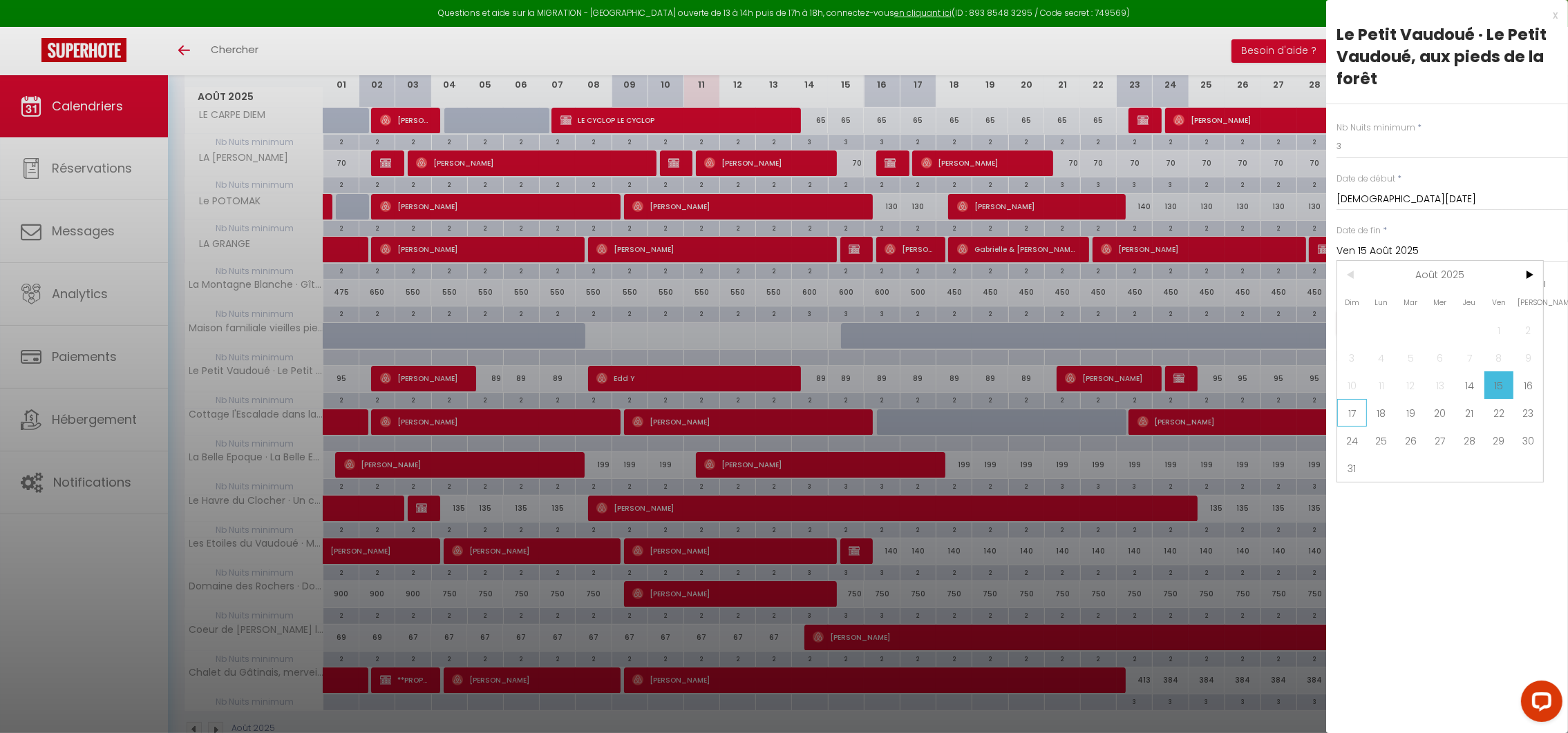
click at [1356, 419] on span "17" at bounding box center [1351, 413] width 29 height 28
type input "Dim 17 Août 2025"
click at [1419, 330] on button "Enregistrer" at bounding box center [1387, 323] width 102 height 25
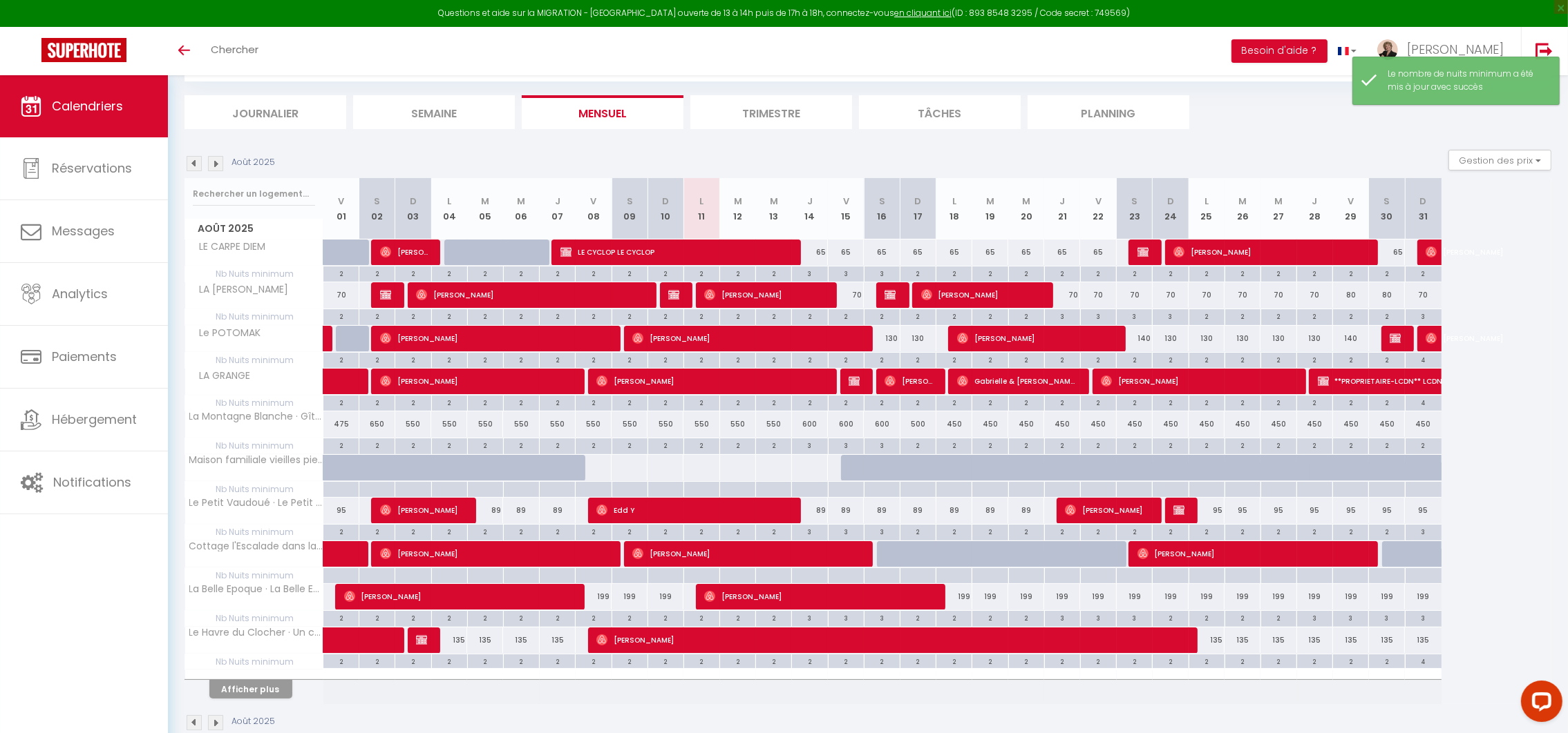
scroll to position [106, 0]
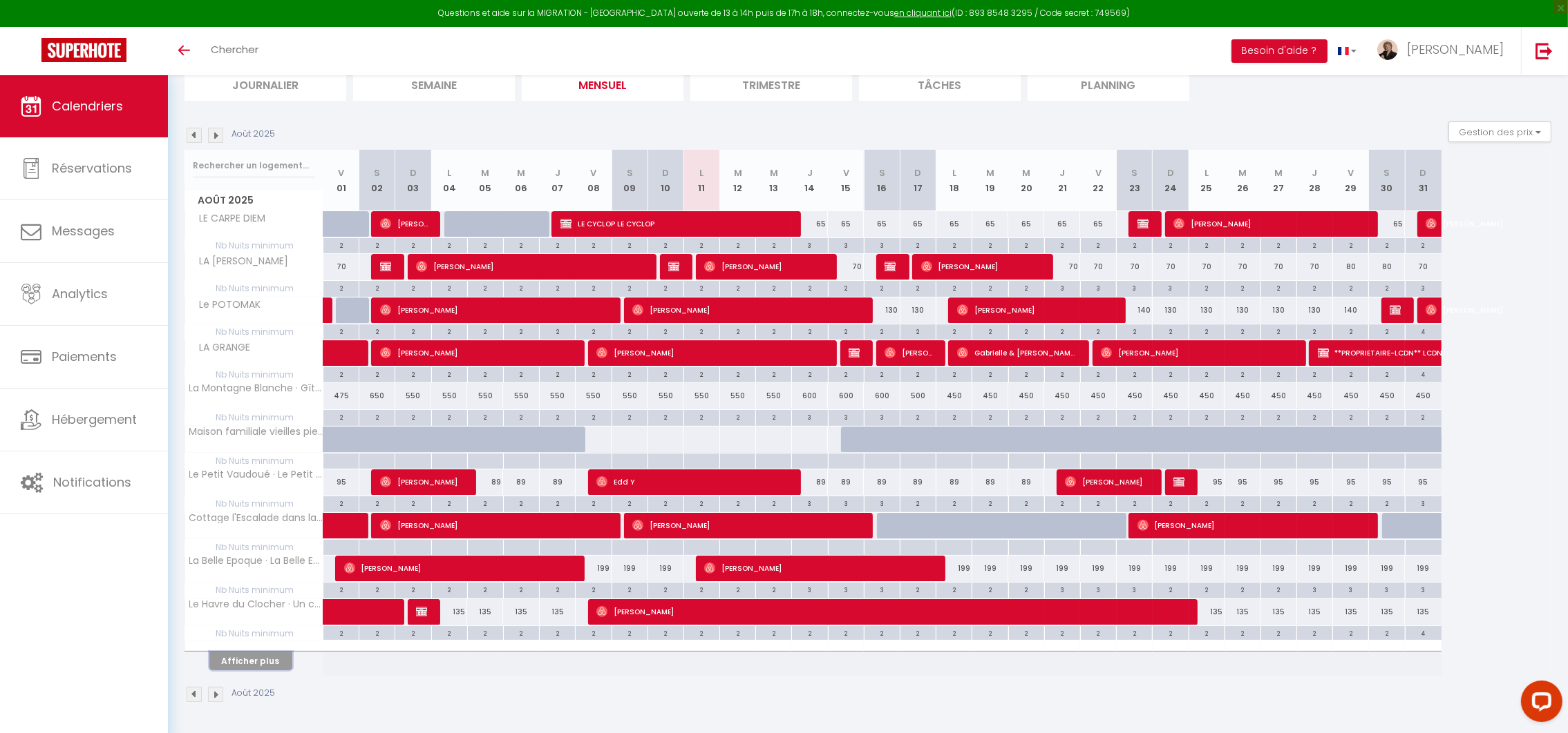
click at [233, 656] on button "Afficher plus" at bounding box center [251, 661] width 83 height 19
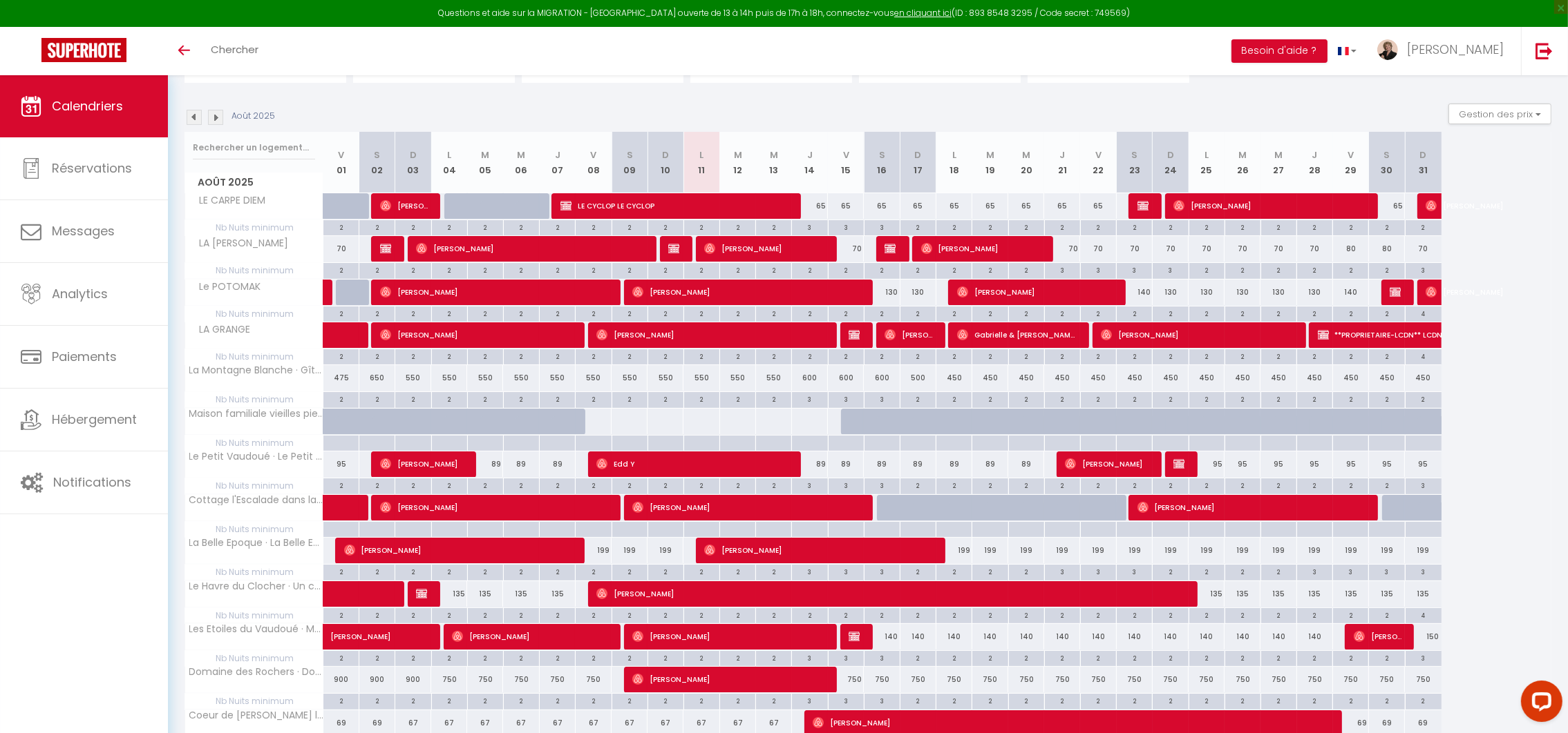
scroll to position [245, 0]
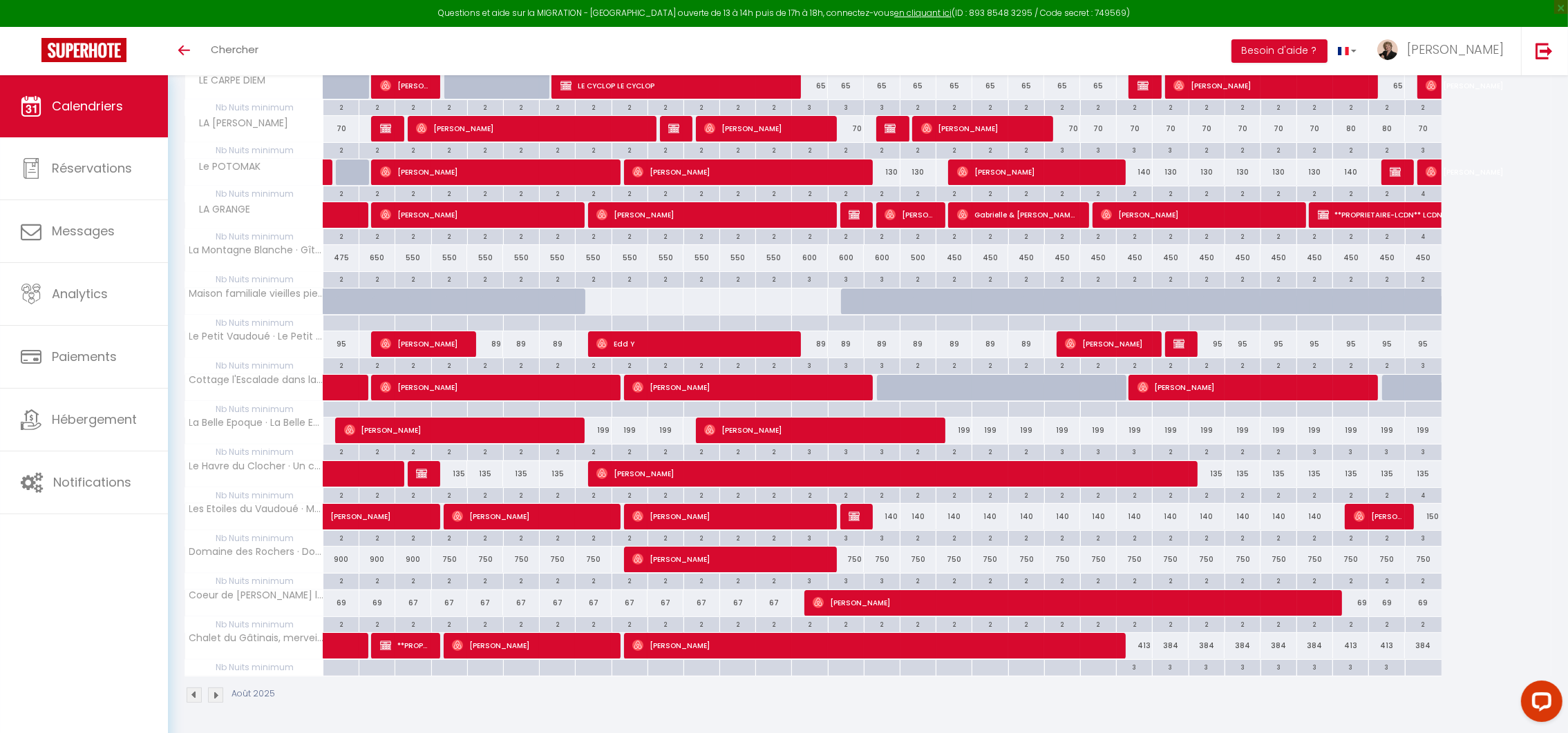
click at [851, 581] on div "3" at bounding box center [845, 580] width 35 height 13
type input "3"
type input "Ven 15 Août 2025"
type input "Sam 16 Août 2025"
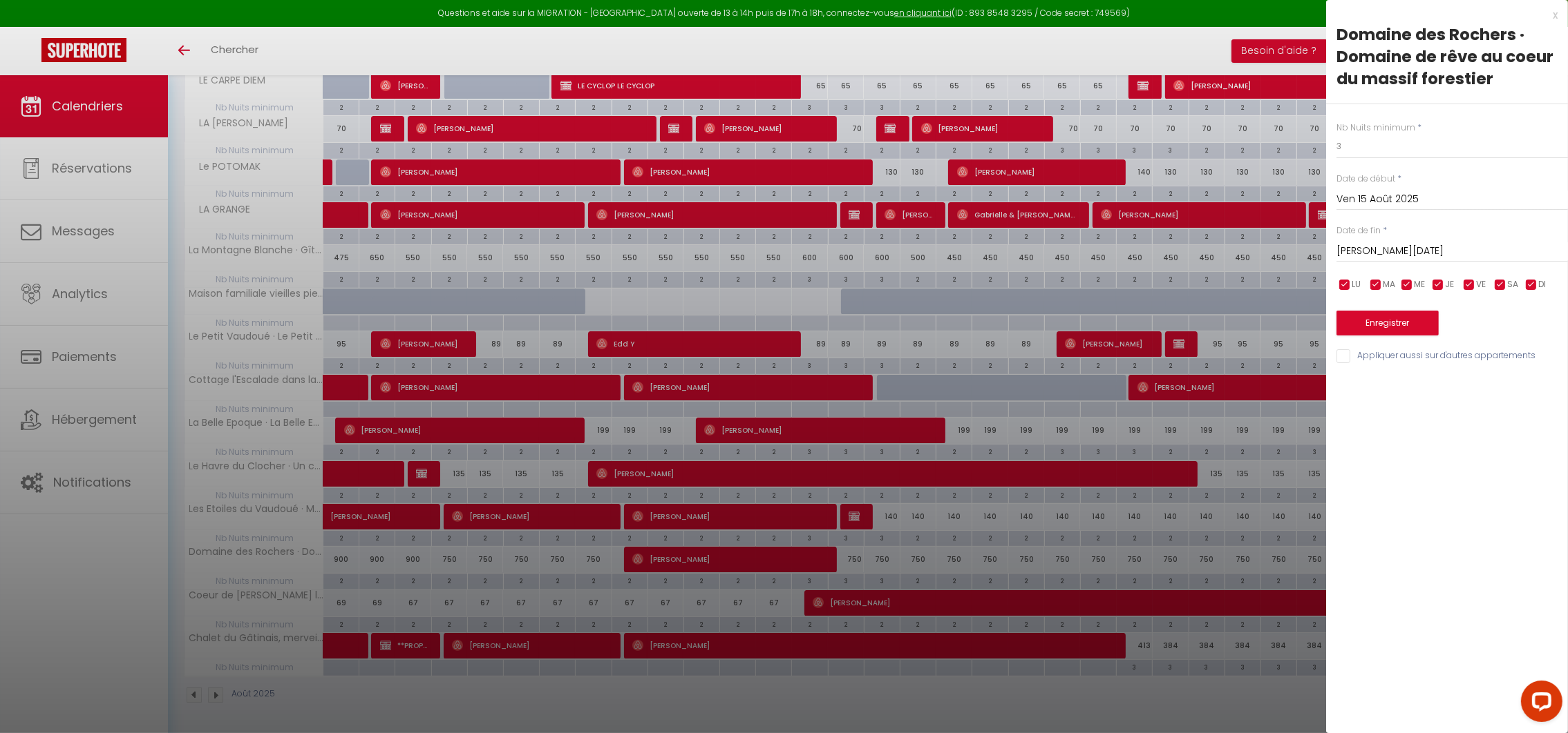
click at [1258, 37] on div at bounding box center [784, 366] width 1568 height 733
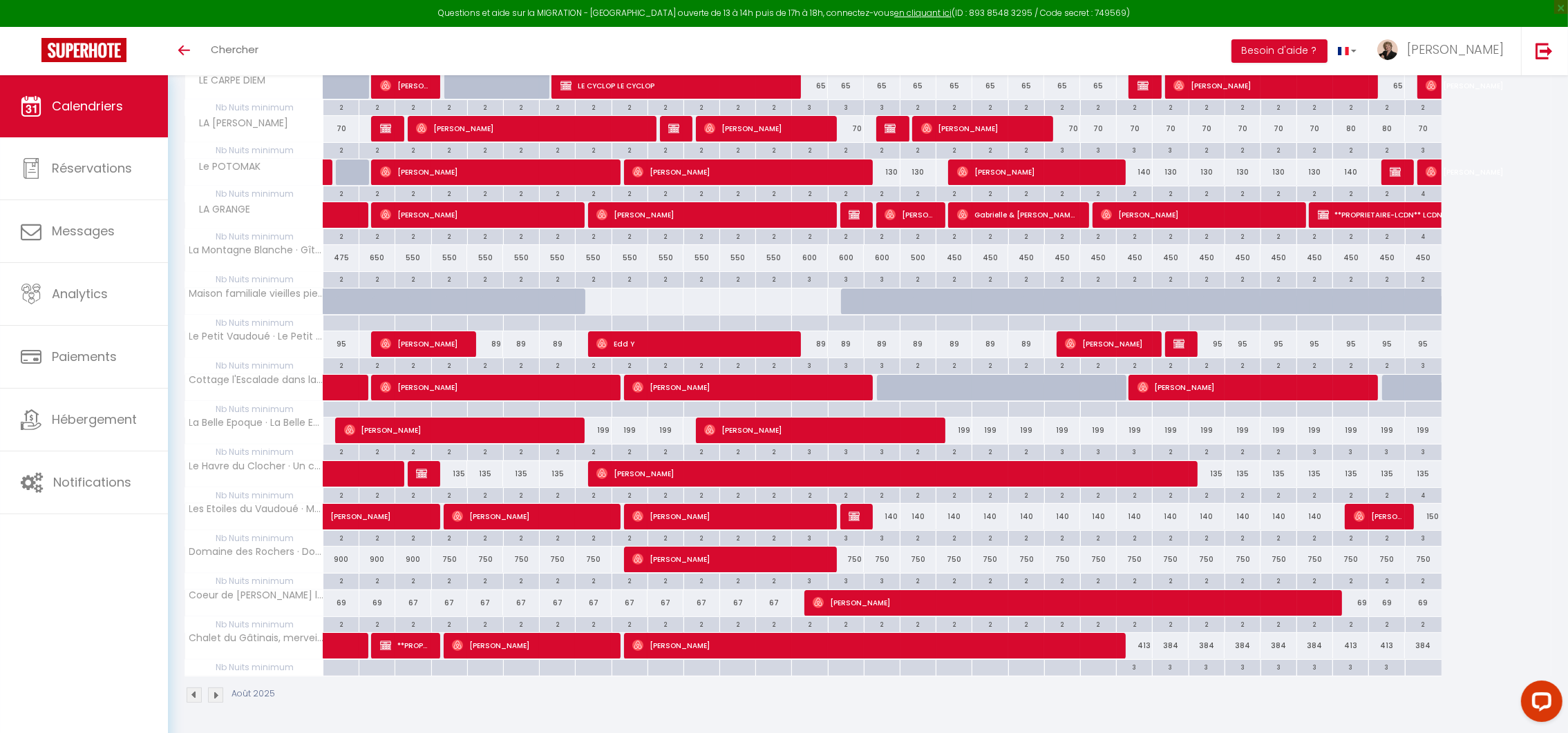
click at [883, 558] on div "750" at bounding box center [882, 559] width 36 height 25
type input "750"
type input "Sam 16 Août 2025"
type input "Dim 17 Août 2025"
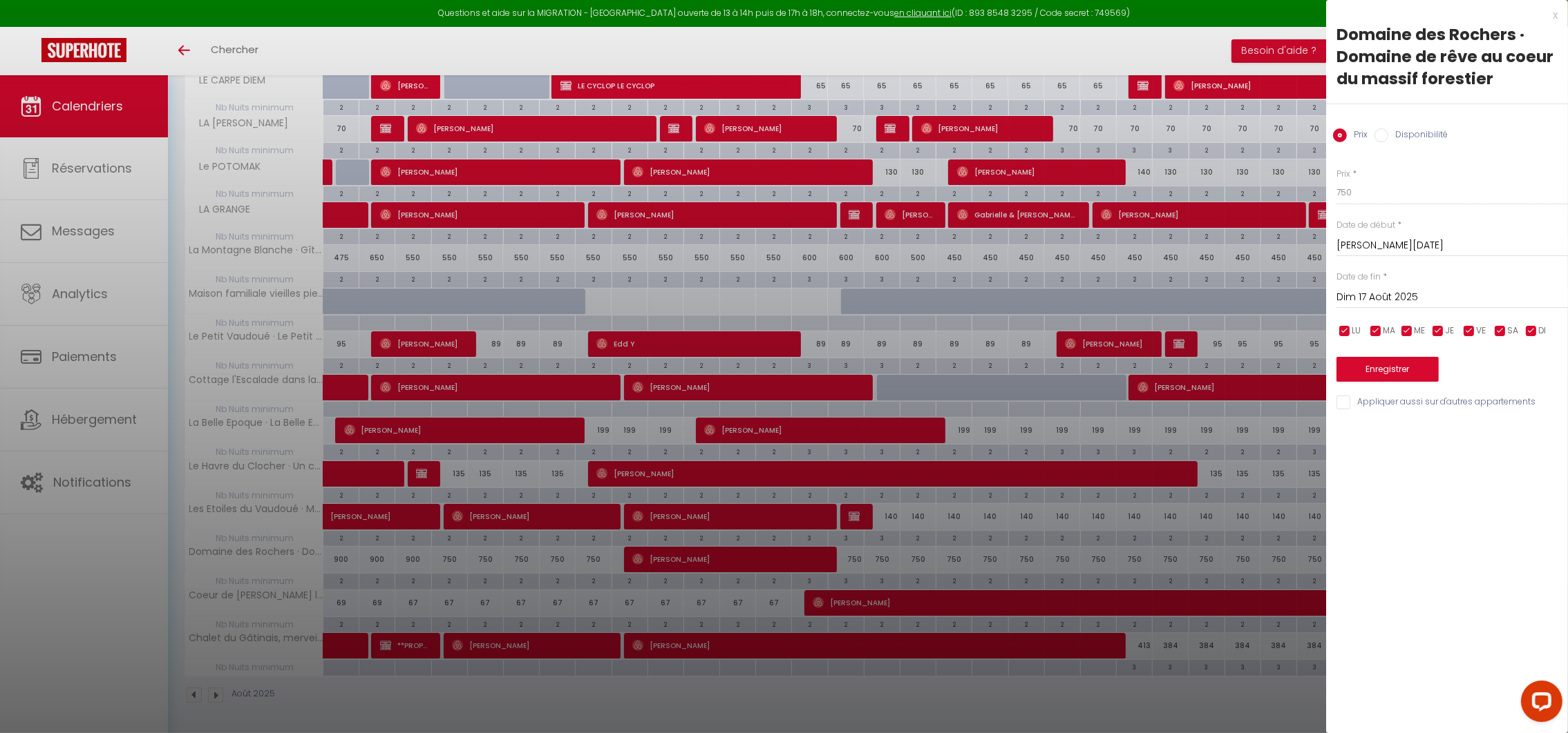
drag, startPoint x: 1147, startPoint y: 542, endPoint x: 880, endPoint y: 579, distance: 269.6
click at [1147, 543] on div at bounding box center [784, 366] width 1568 height 733
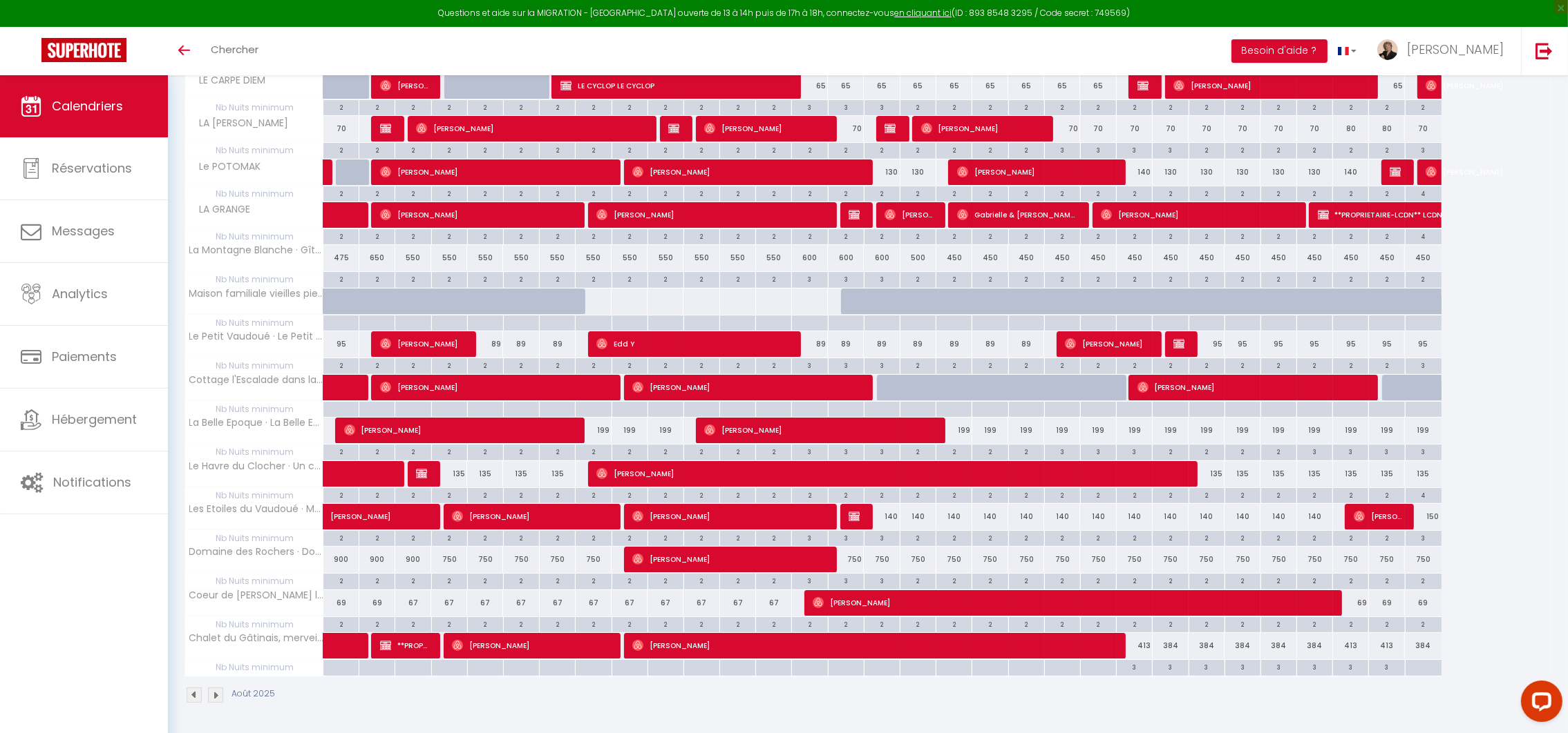
click at [883, 581] on div "3" at bounding box center [882, 580] width 35 height 13
type input "3"
type input "Sam 16 Août 2025"
type input "Dim 17 Août 2025"
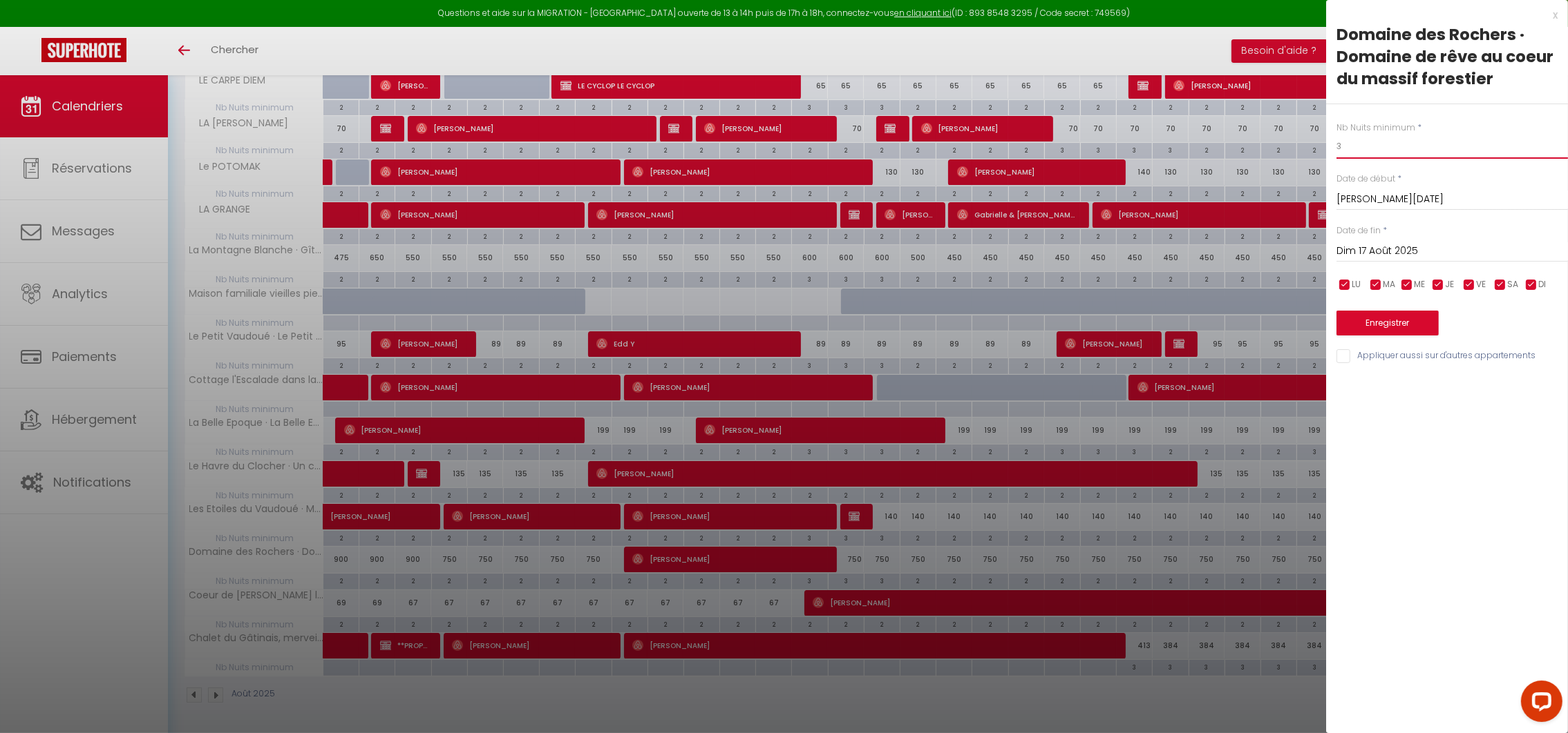
click at [1395, 142] on input "3" at bounding box center [1452, 146] width 231 height 25
type input "2"
click at [1403, 318] on button "Enregistrer" at bounding box center [1387, 323] width 102 height 25
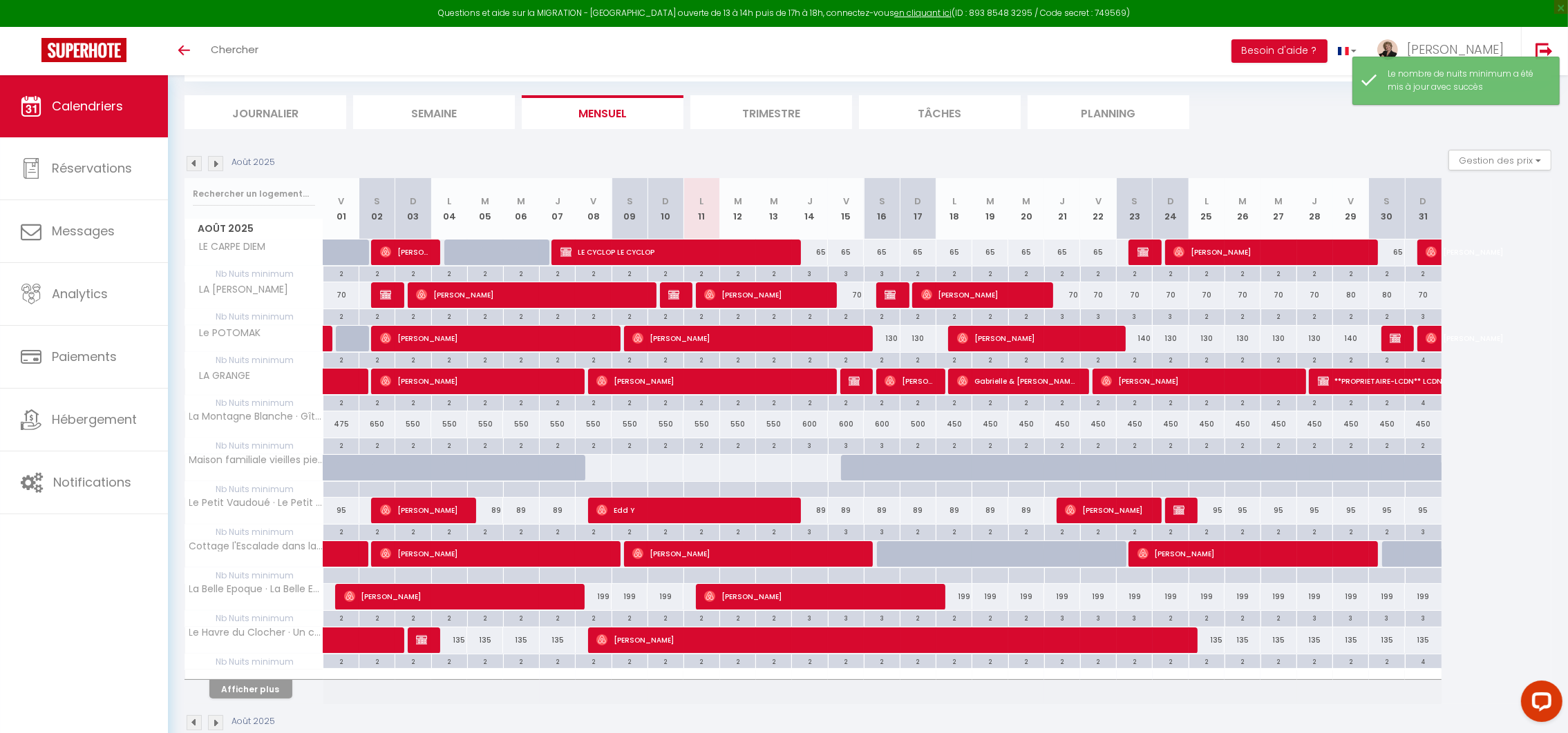
scroll to position [106, 0]
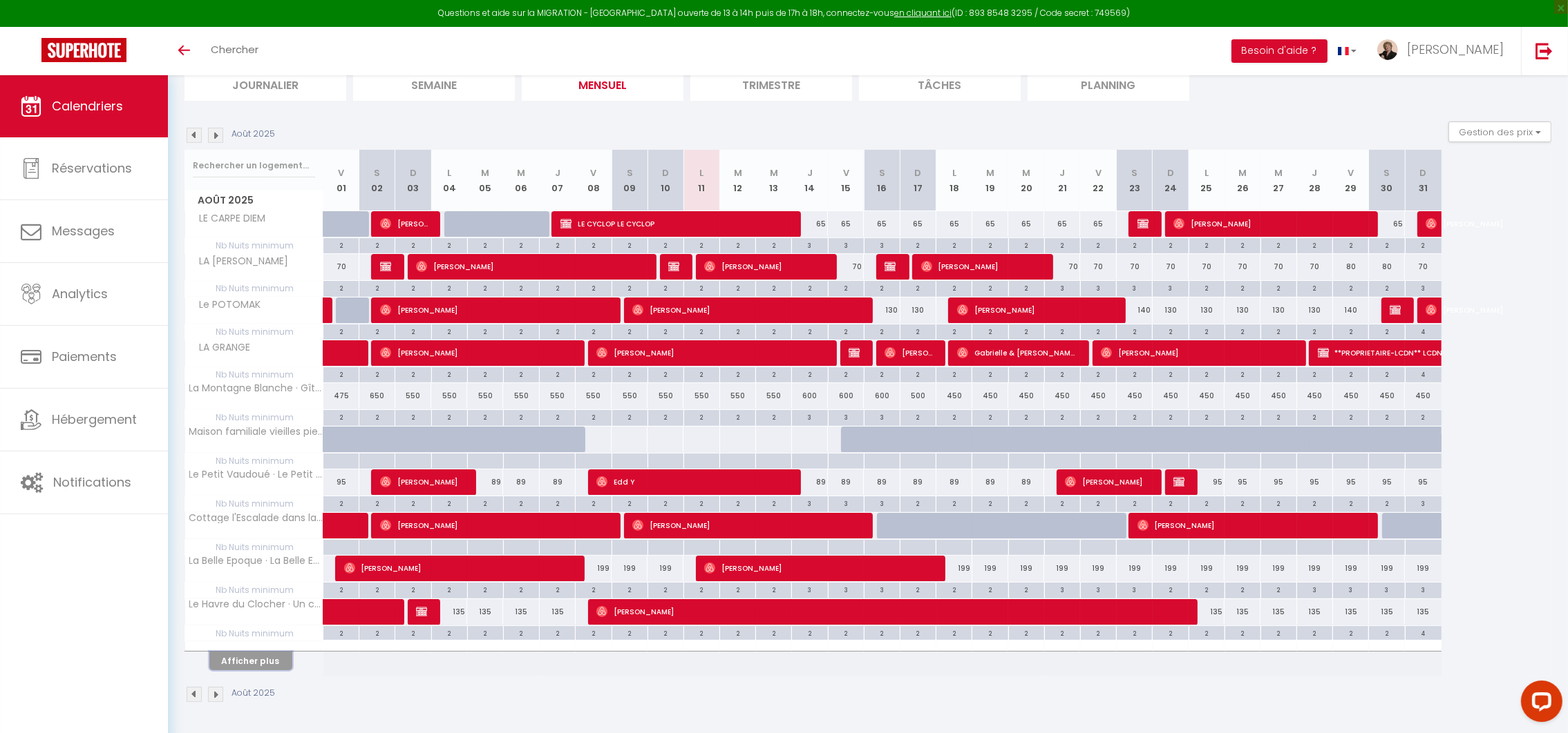
click at [266, 660] on button "Afficher plus" at bounding box center [251, 661] width 83 height 19
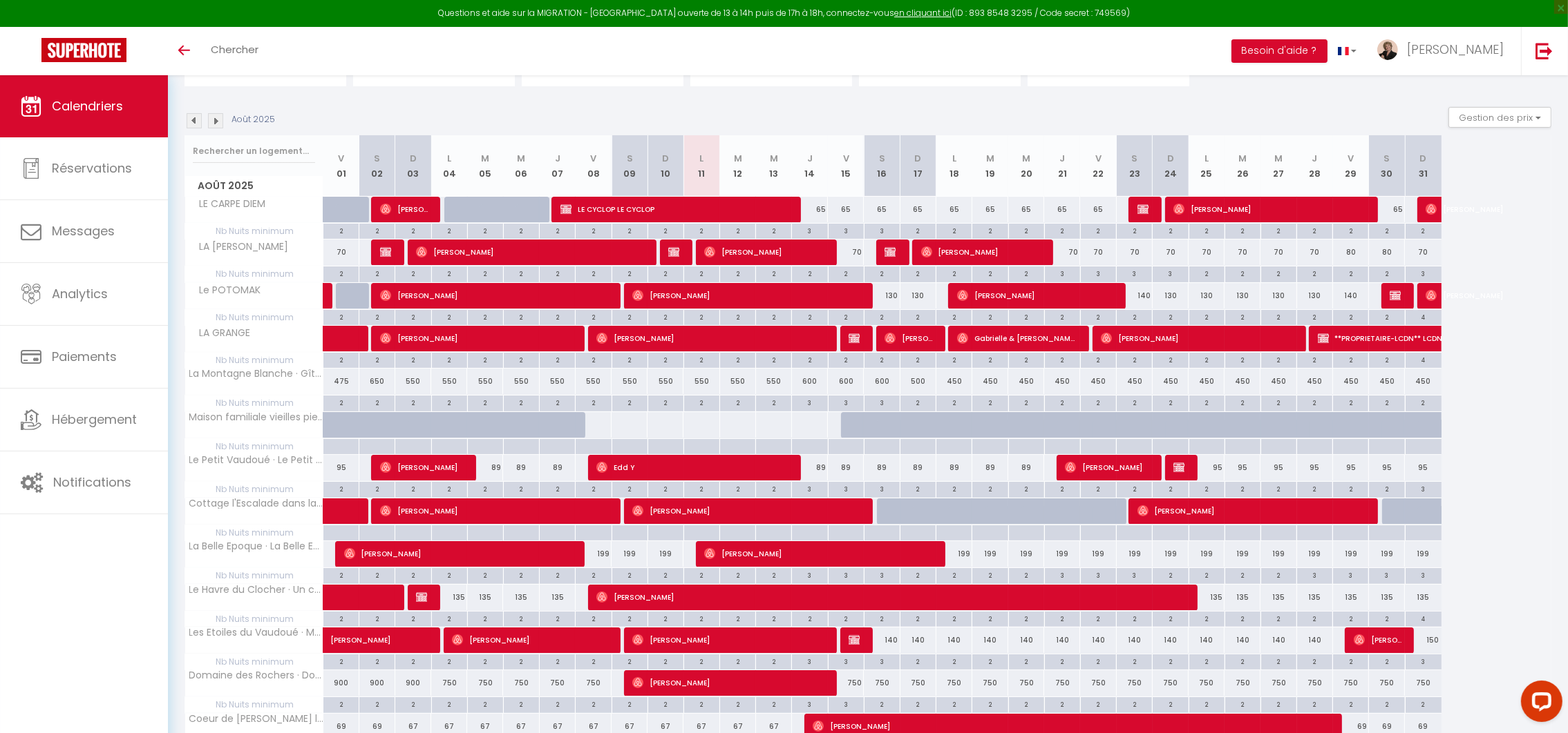
scroll to position [245, 0]
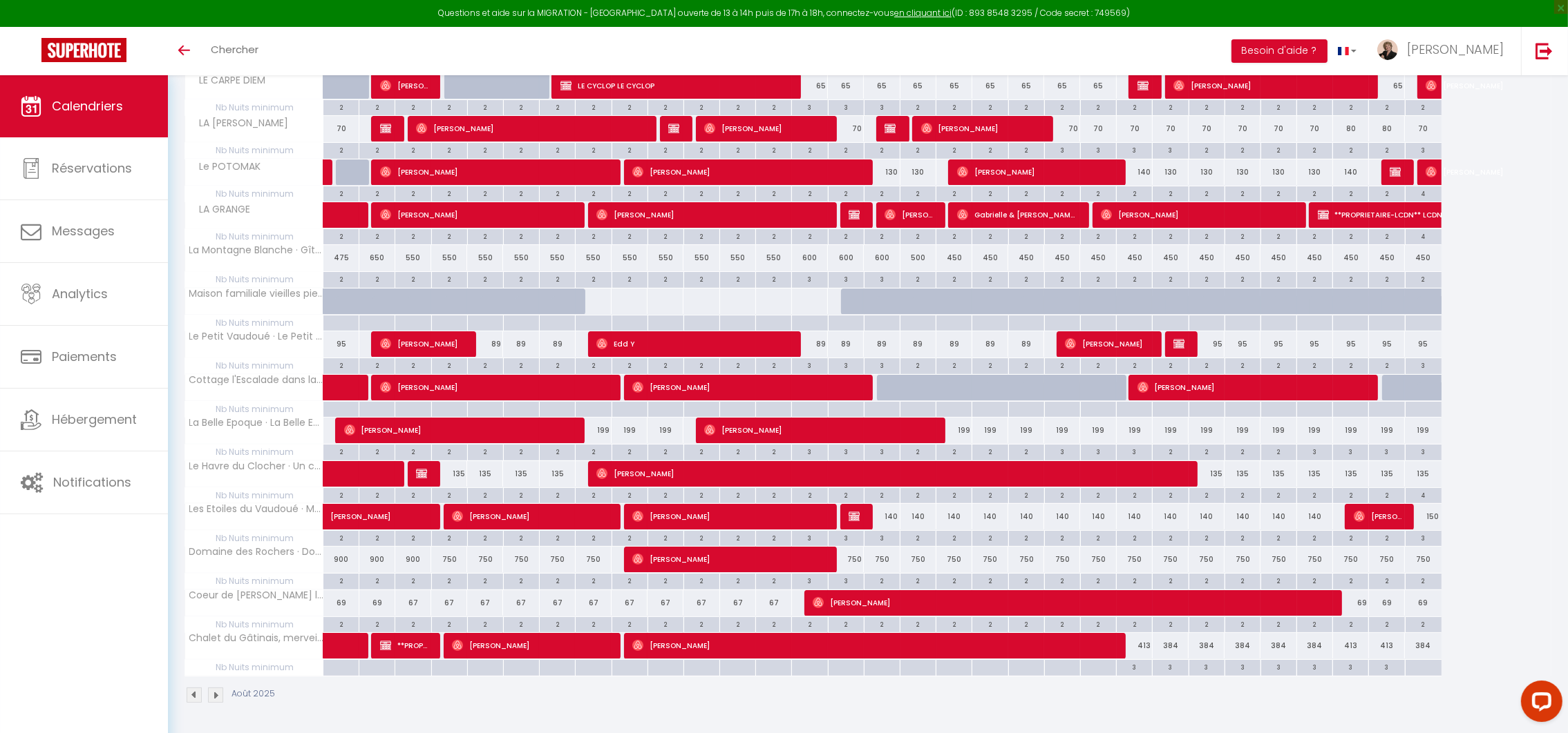
click at [884, 540] on div "3" at bounding box center [882, 538] width 35 height 13
type input "3"
type input "Sam 16 Août 2025"
type input "Dim 17 Août 2025"
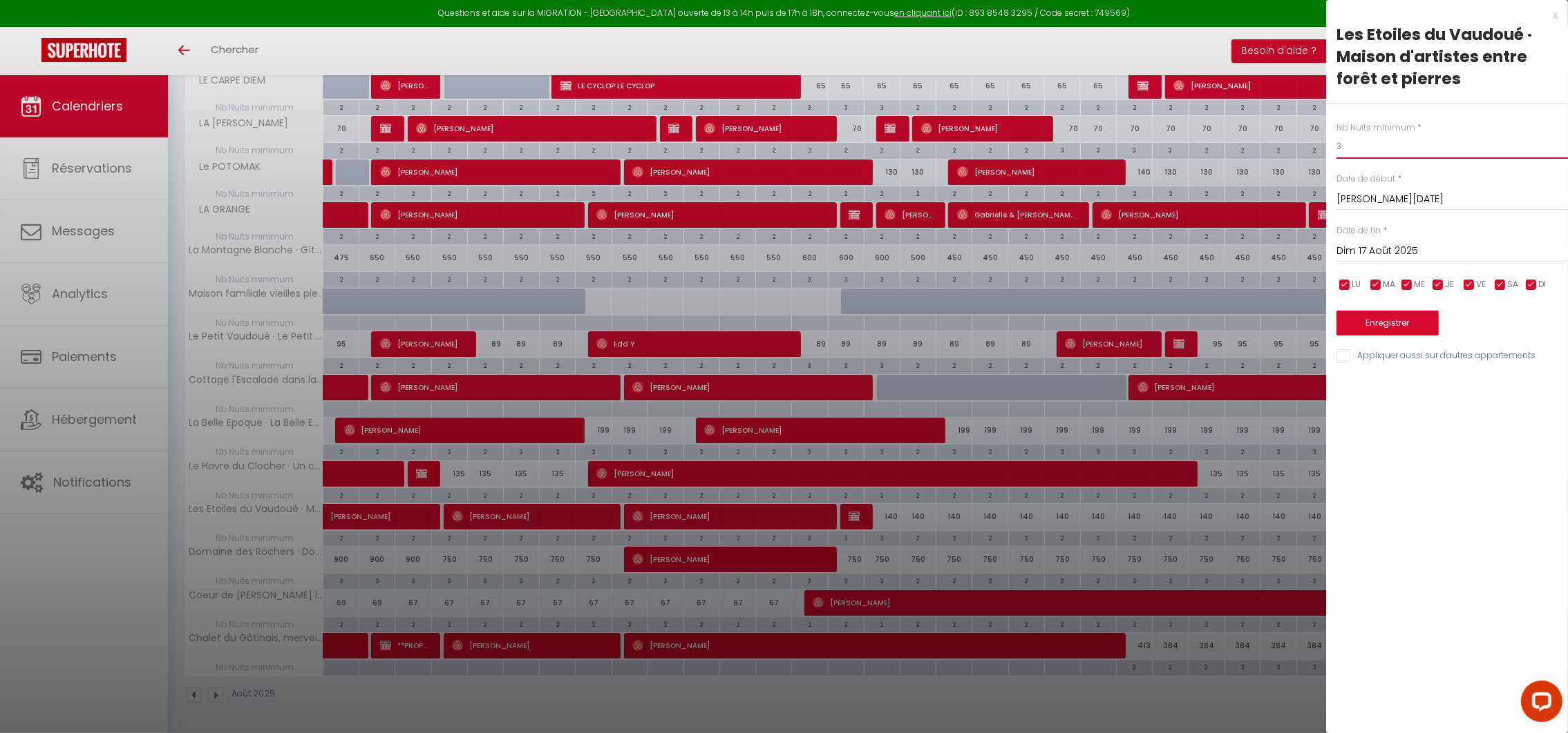
click at [1395, 151] on input "3" at bounding box center [1452, 146] width 231 height 25
type input "2"
click at [1398, 324] on button "Enregistrer" at bounding box center [1387, 323] width 102 height 25
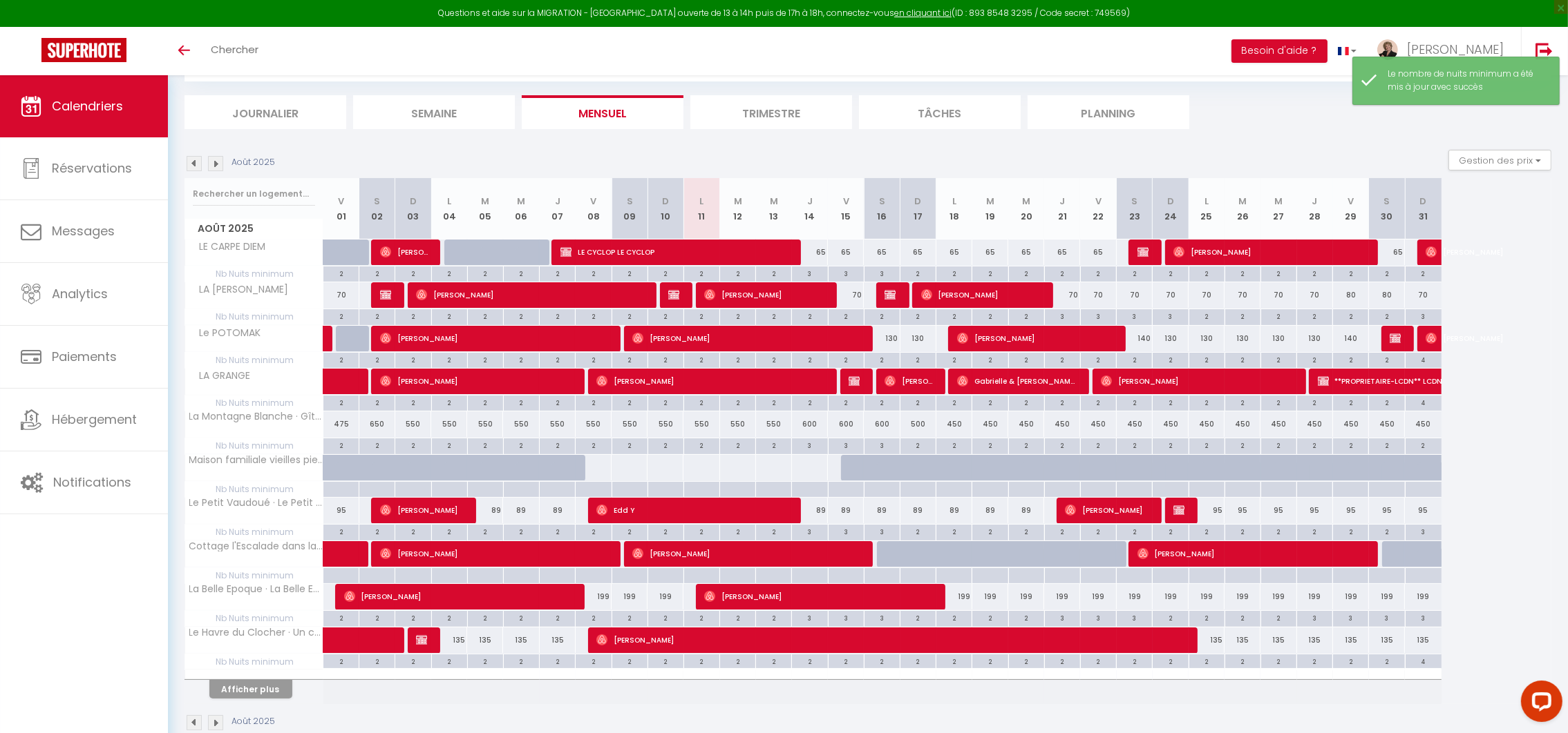
scroll to position [106, 0]
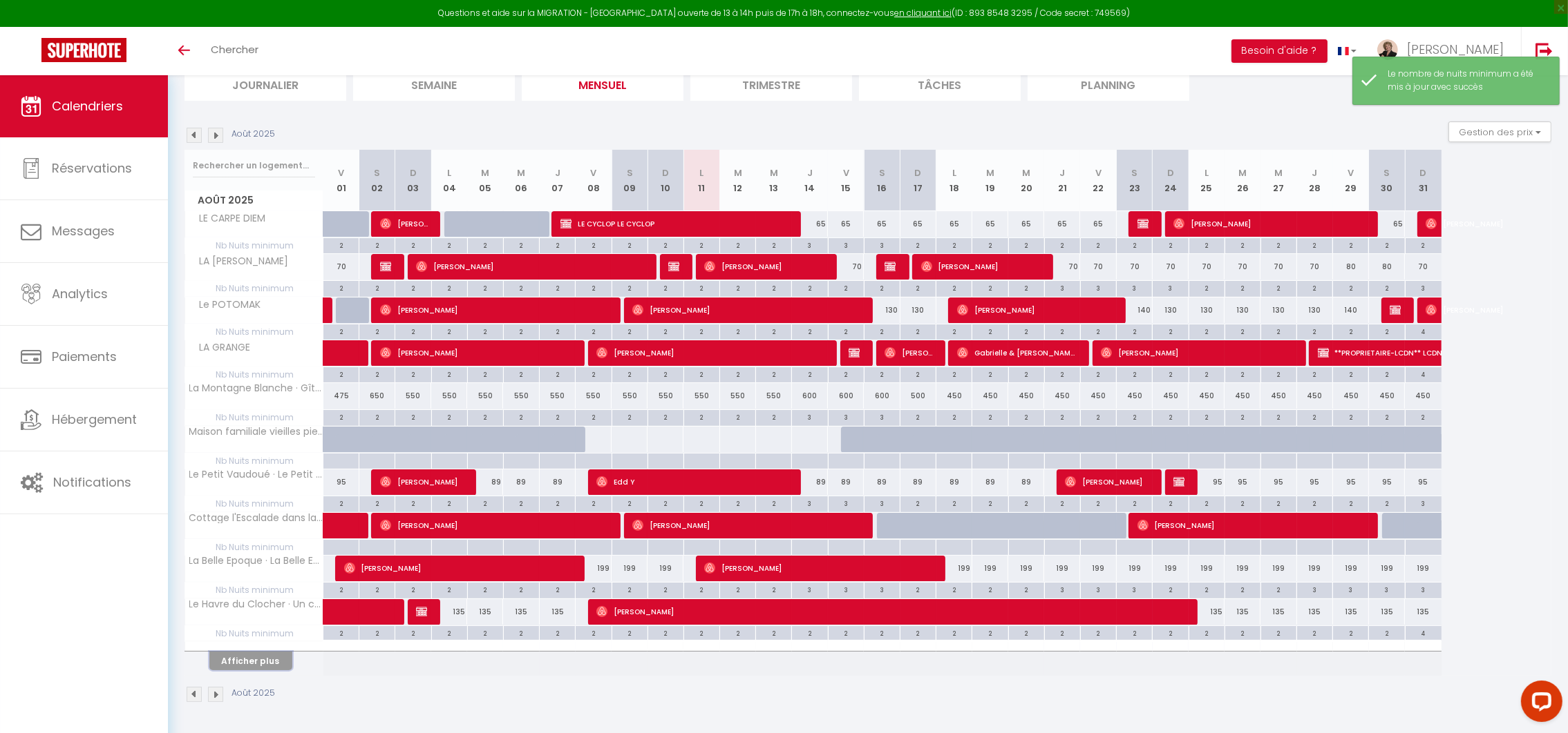
click at [231, 666] on button "Afficher plus" at bounding box center [251, 661] width 83 height 19
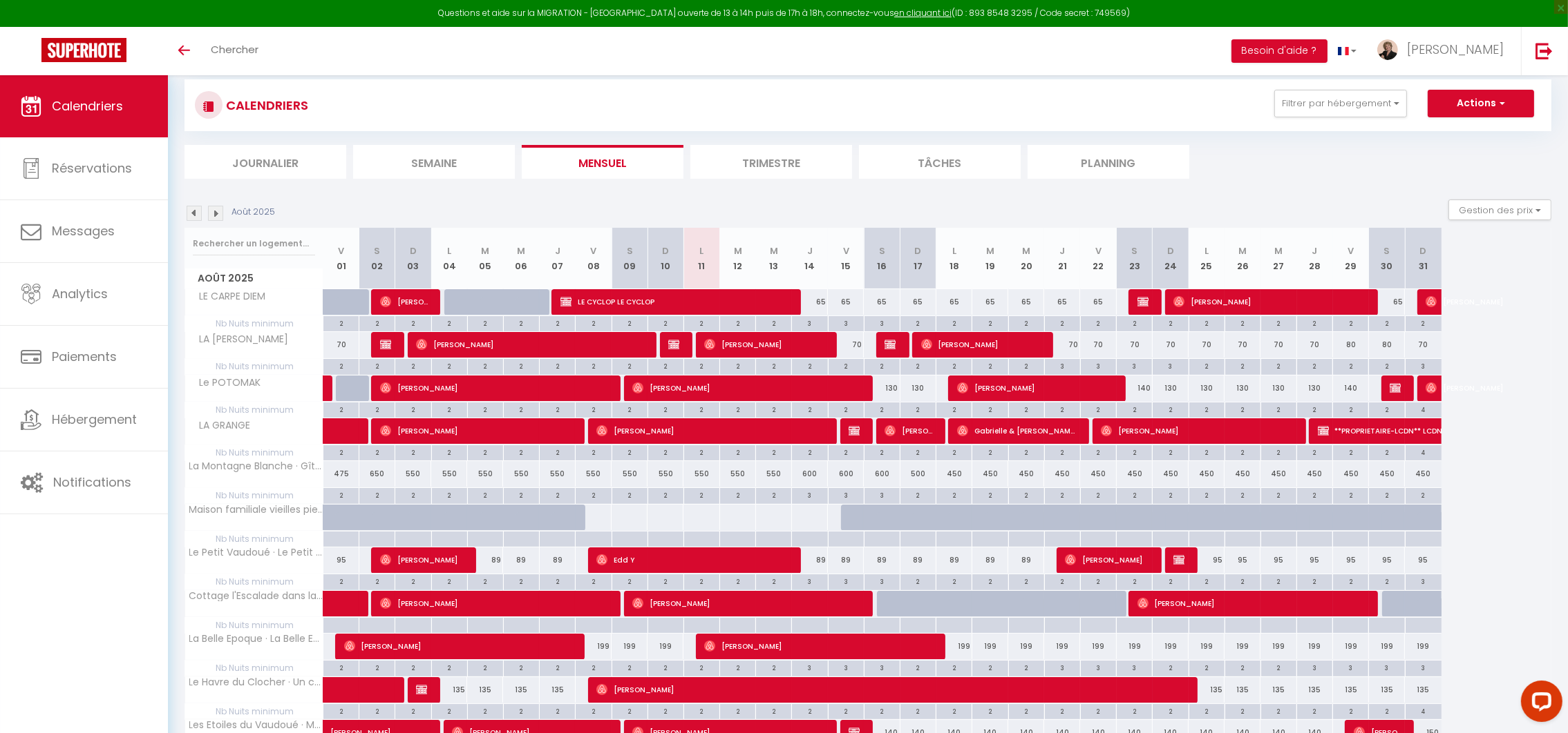
scroll to position [0, 0]
